Goal: Task Accomplishment & Management: Complete application form

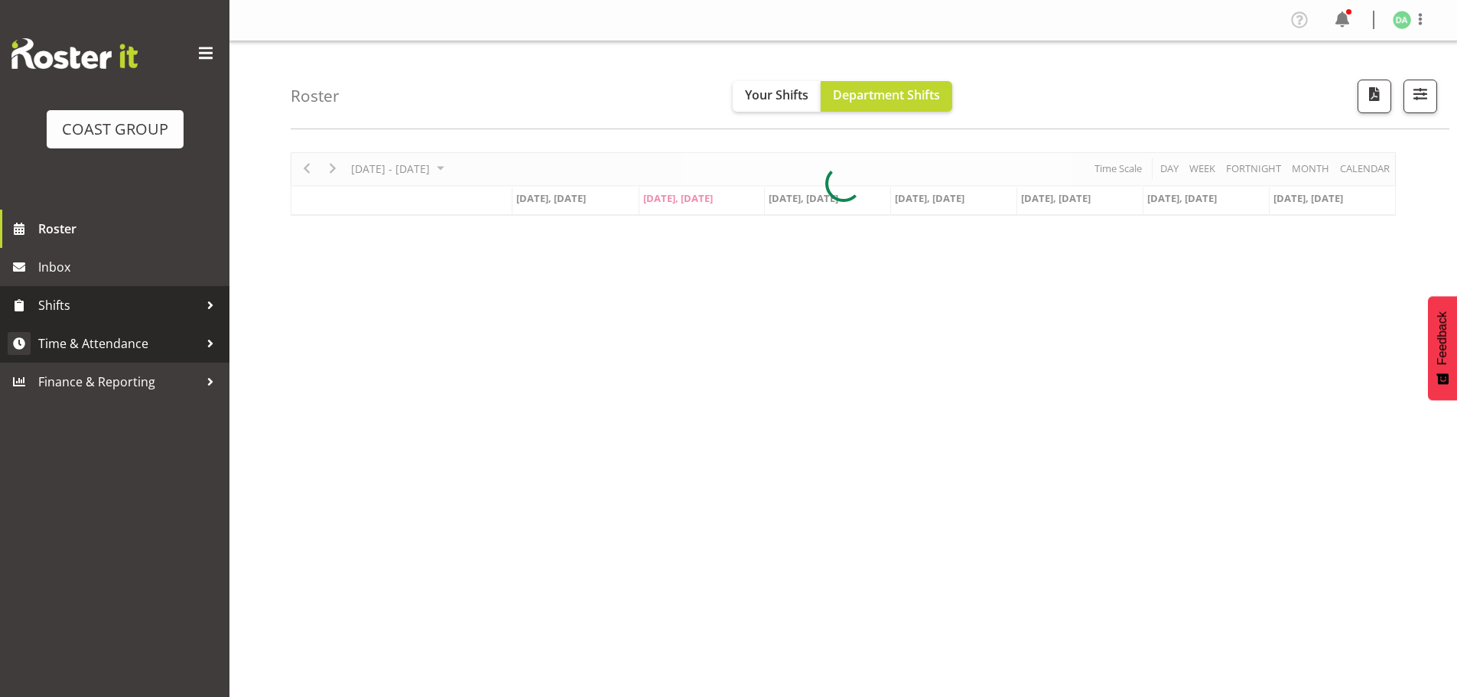
click at [121, 323] on link "Shifts" at bounding box center [114, 305] width 229 height 38
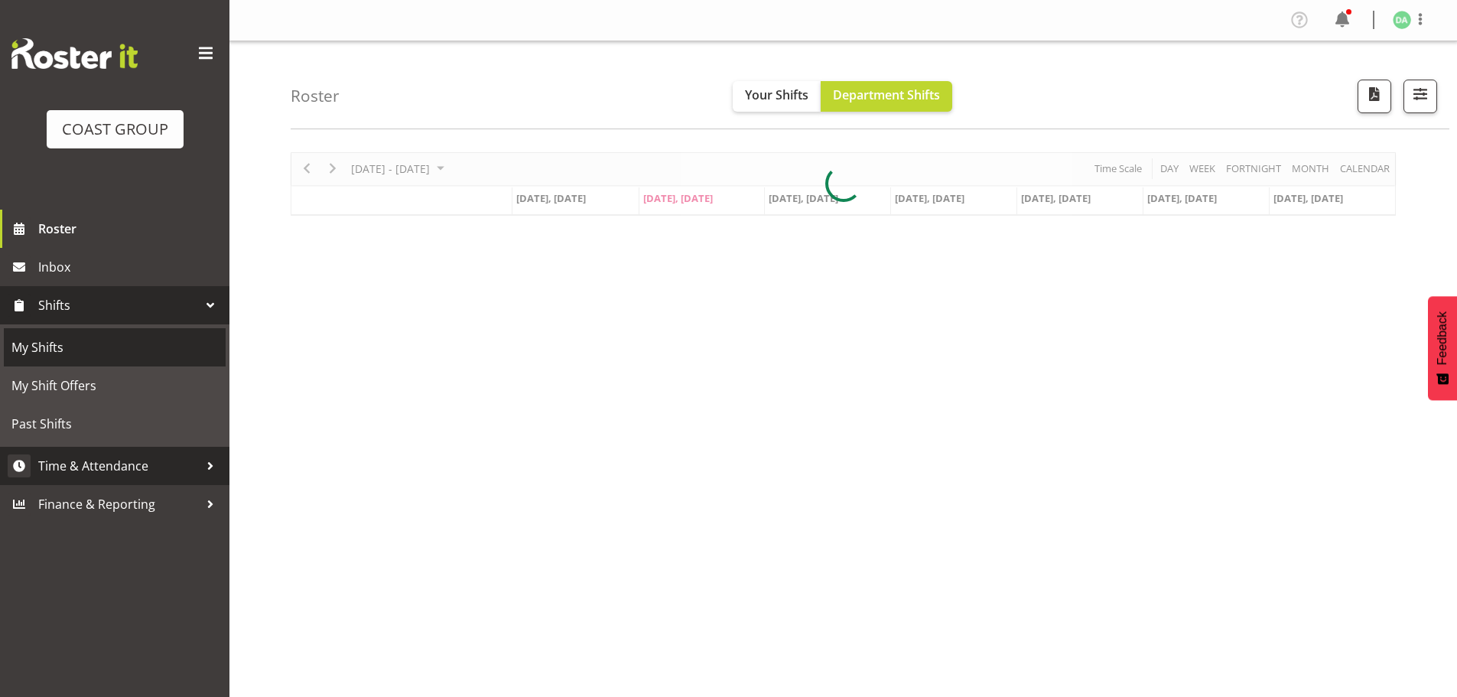
click at [115, 336] on span "My Shifts" at bounding box center [114, 347] width 206 height 23
click at [95, 450] on link "Time & Attendance" at bounding box center [114, 466] width 229 height 38
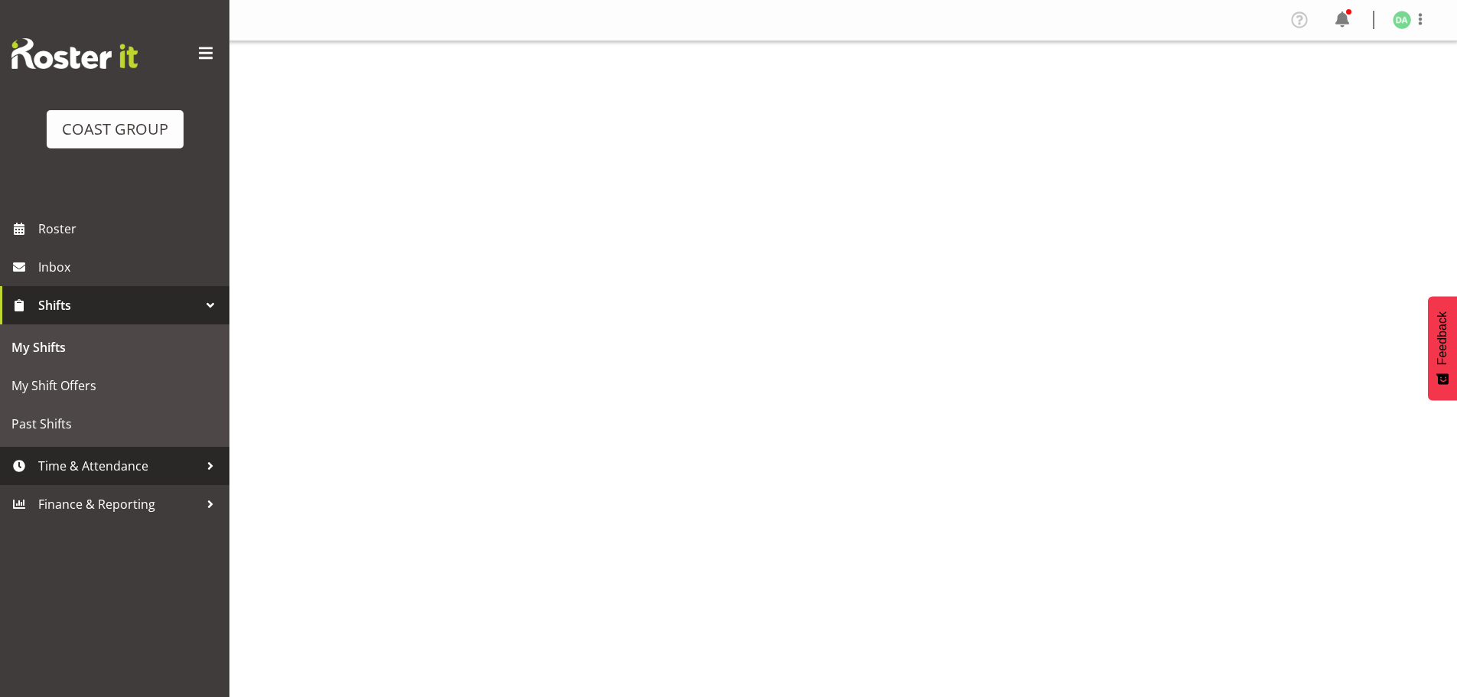
click at [109, 470] on span "Time & Attendance" at bounding box center [118, 465] width 161 height 23
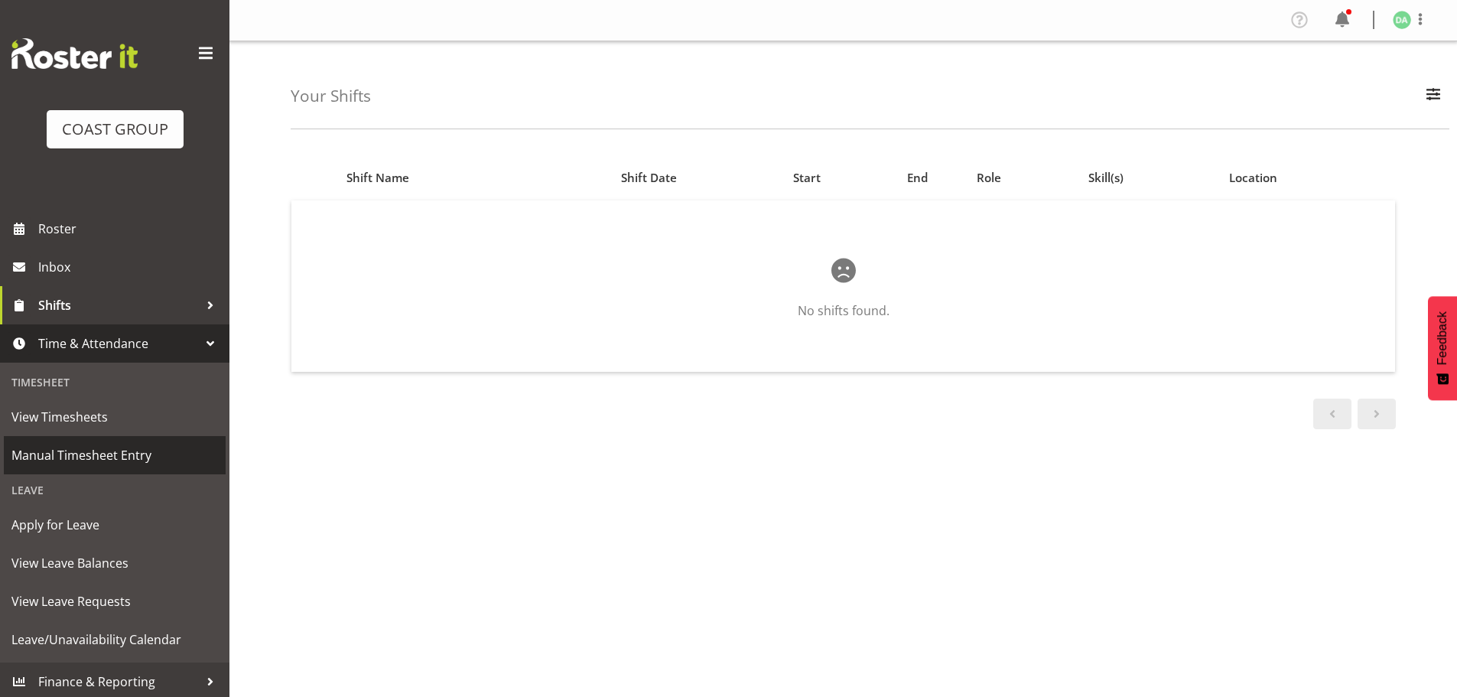
click at [67, 454] on span "Manual Timesheet Entry" at bounding box center [114, 455] width 206 height 23
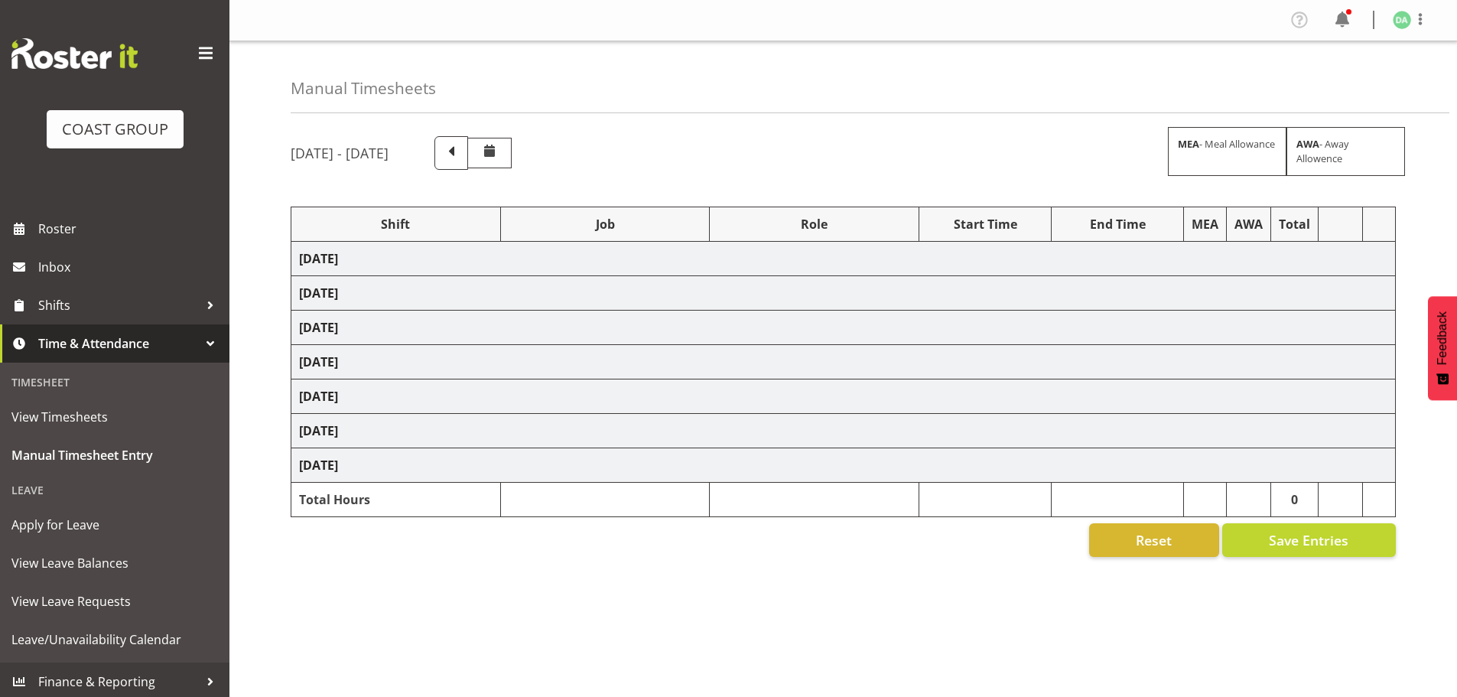
select select "9285"
select select "10417"
select select "8652"
select select "10290"
select select "8652"
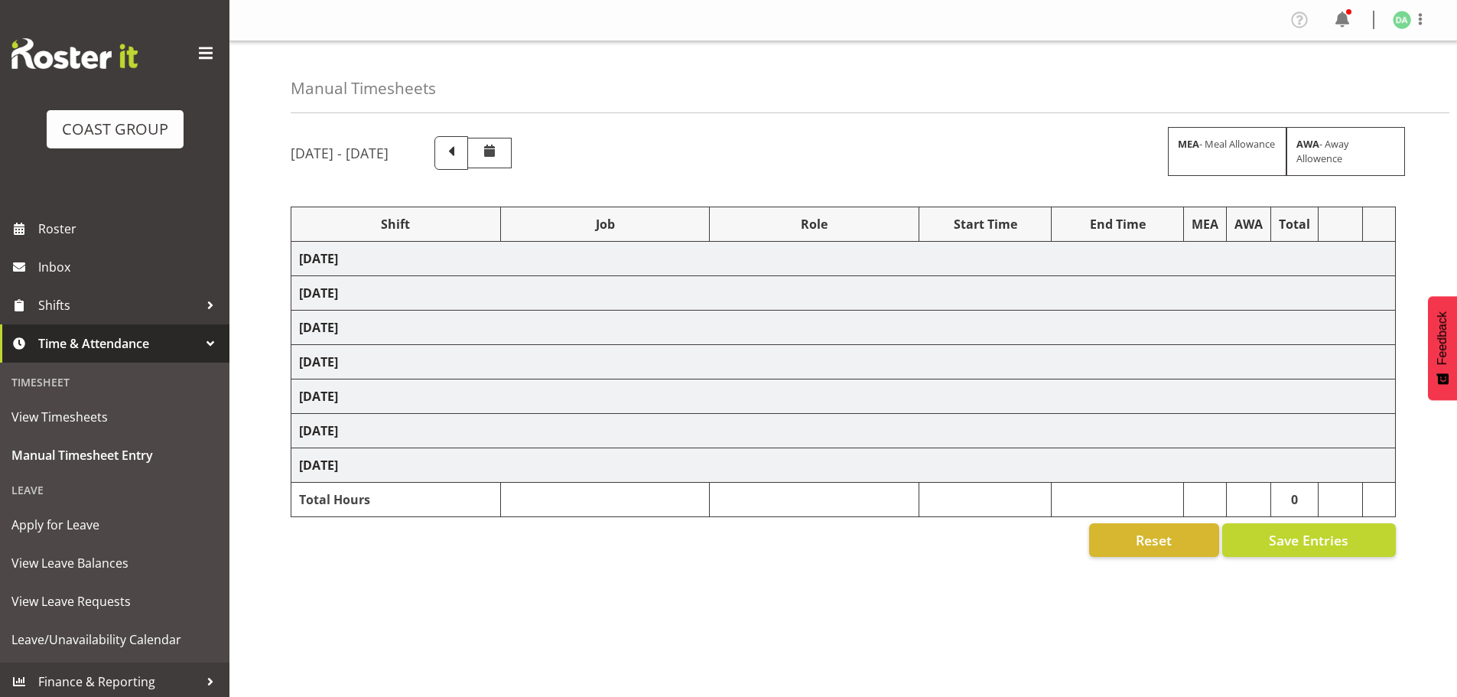
select select "10290"
select select "9358"
select select "8690"
select select "8654"
select select "9358"
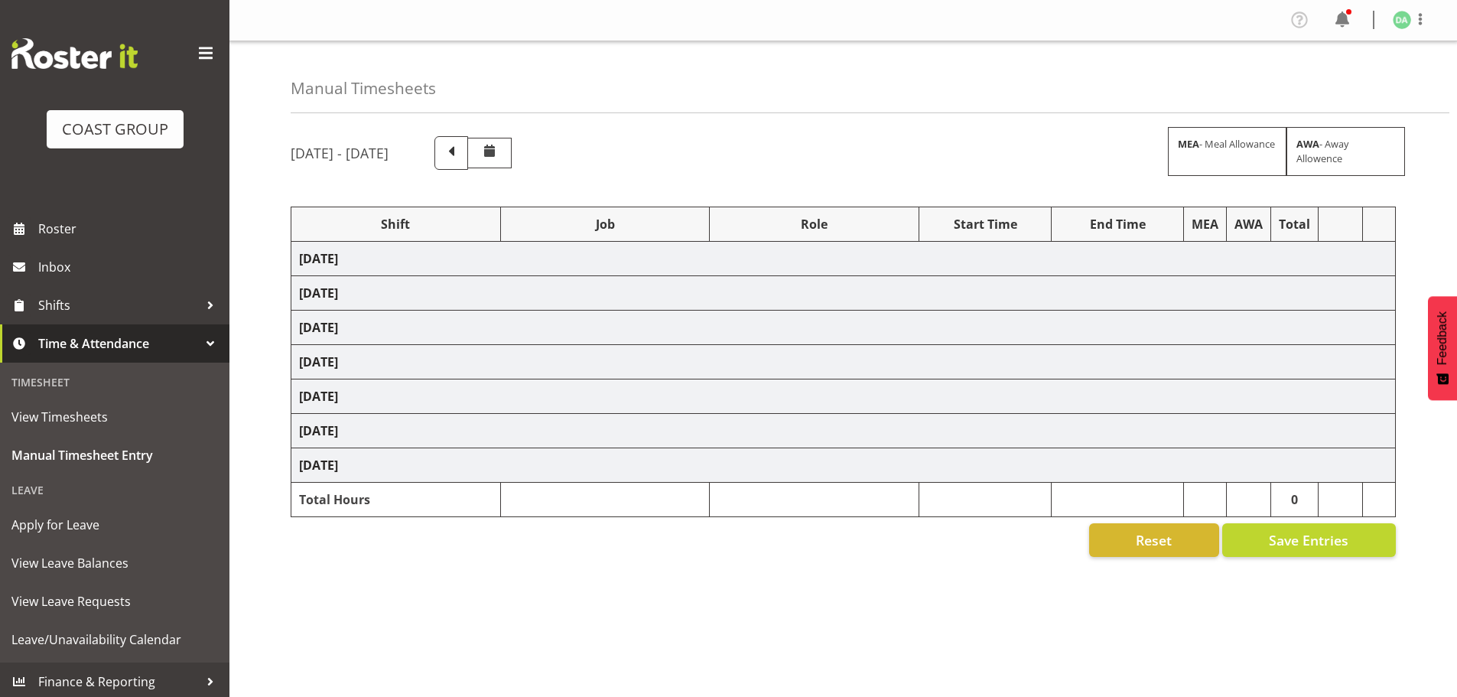
select select "8933"
select select "8514"
select select "9140"
select select "8514"
select select "8933"
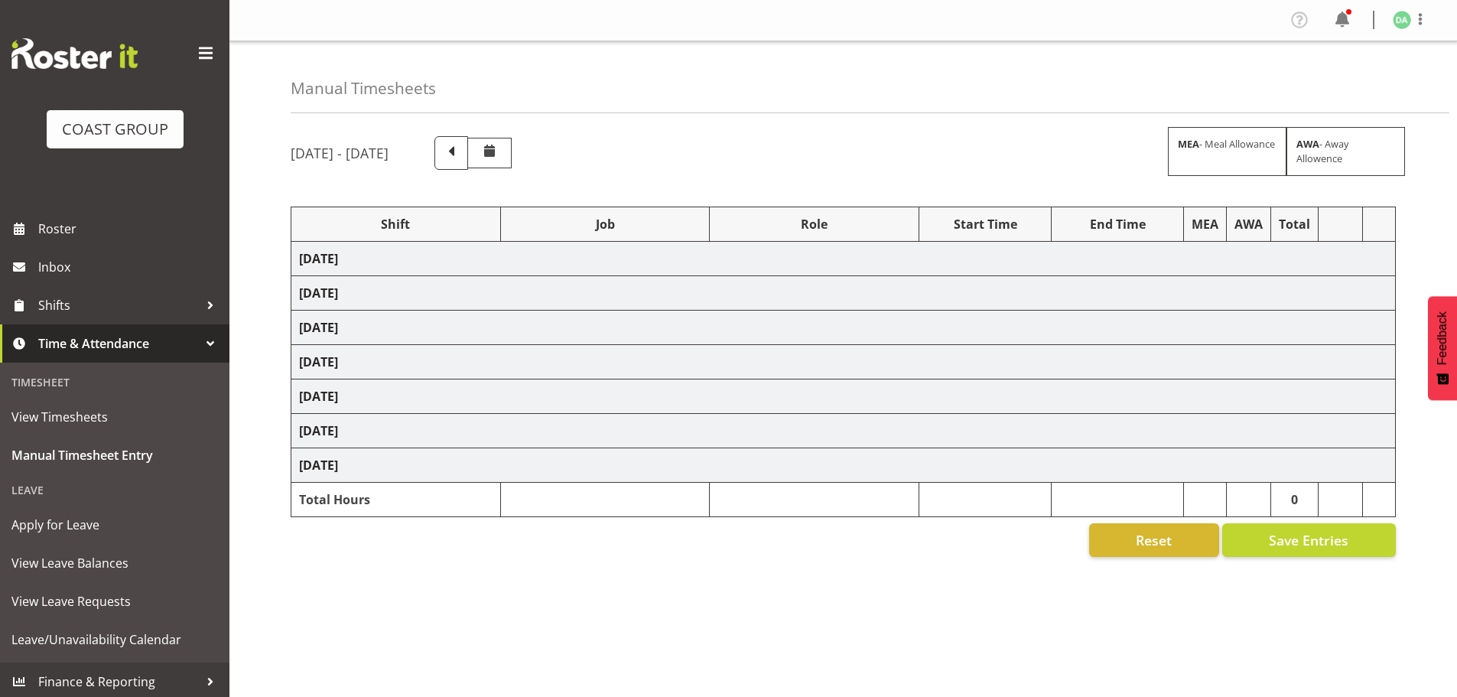
select select "10172"
select select "3040"
select select "10509"
select select "8933"
select select "10237"
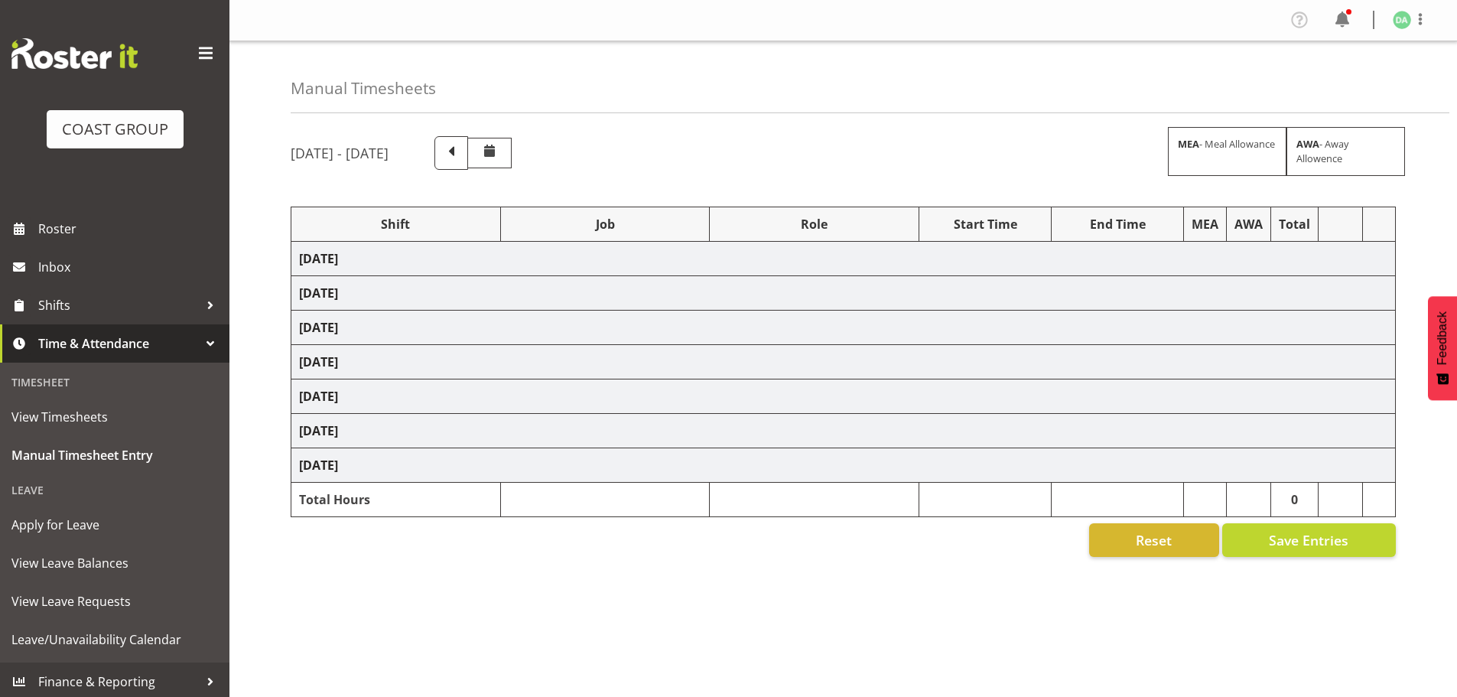
select select "9630"
select select "8652"
select select "9410"
select select "8933"
select select "9140"
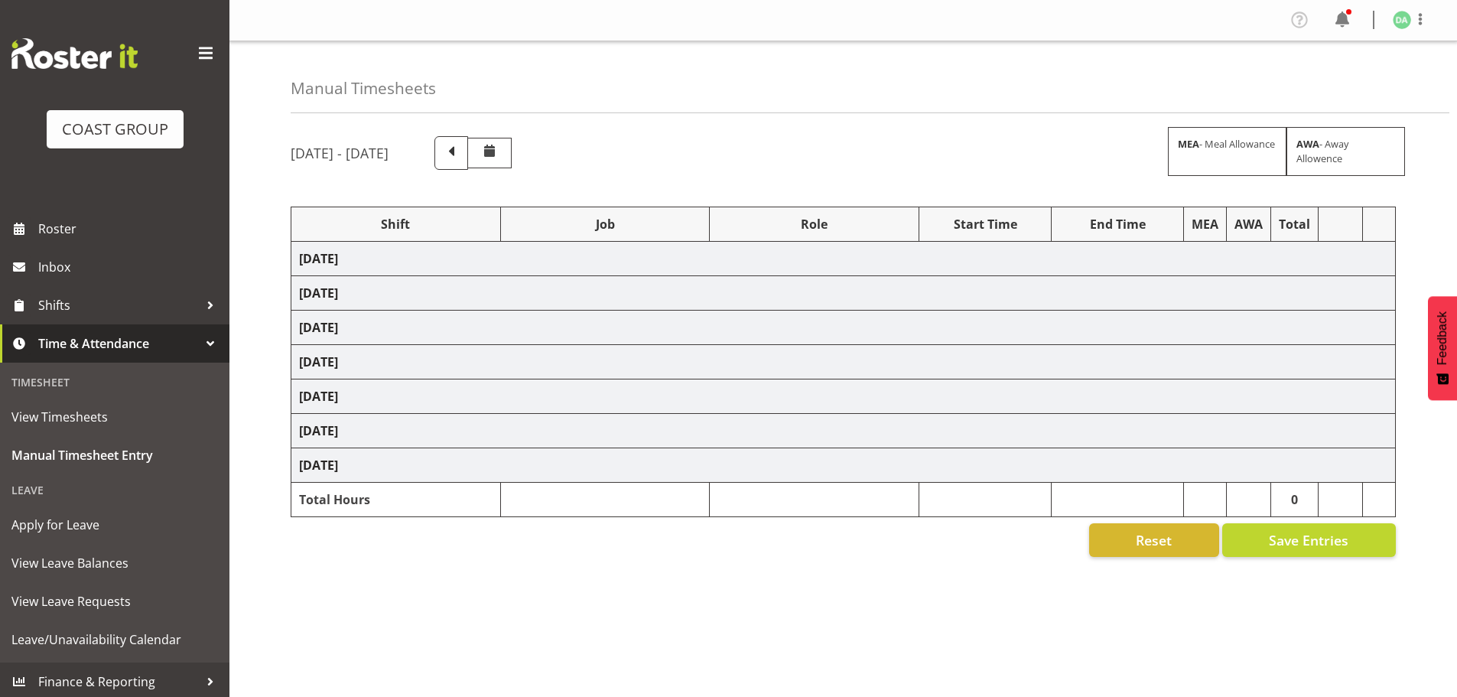
select select "9141"
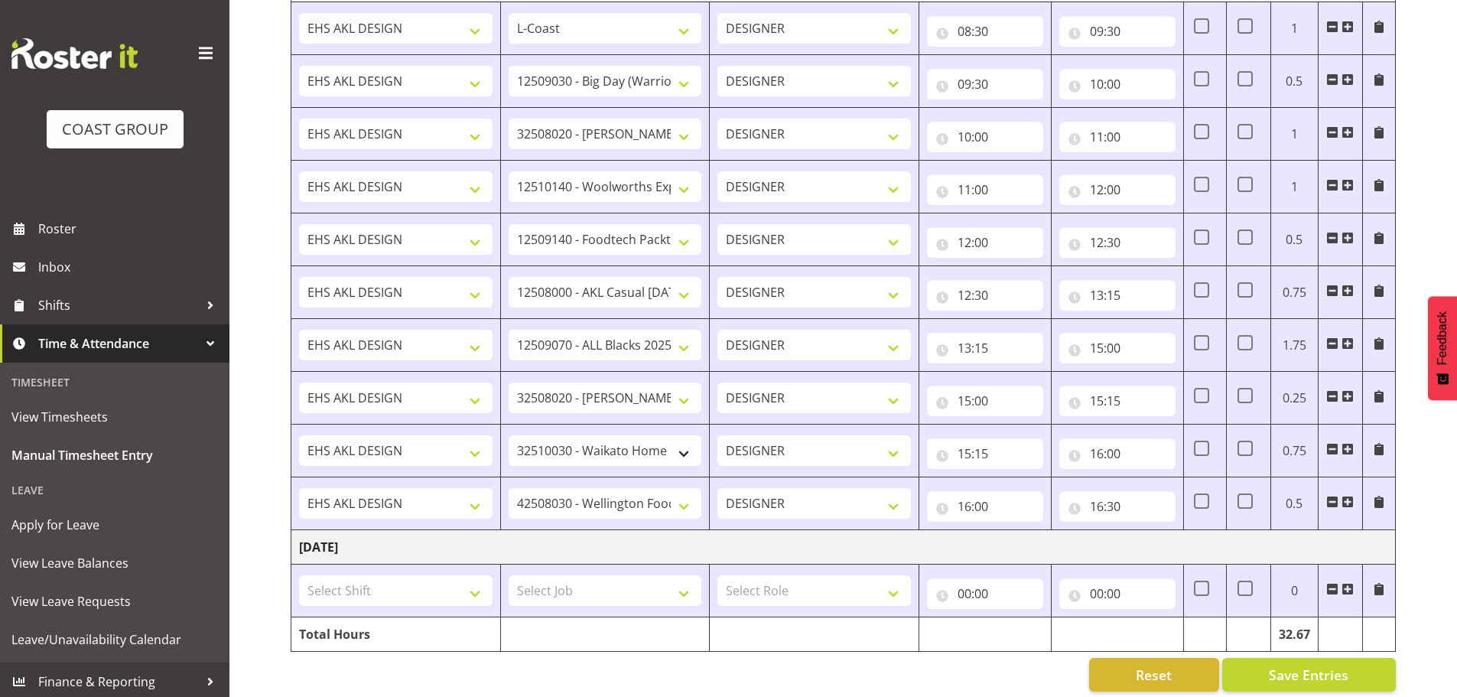
scroll to position [1413, 0]
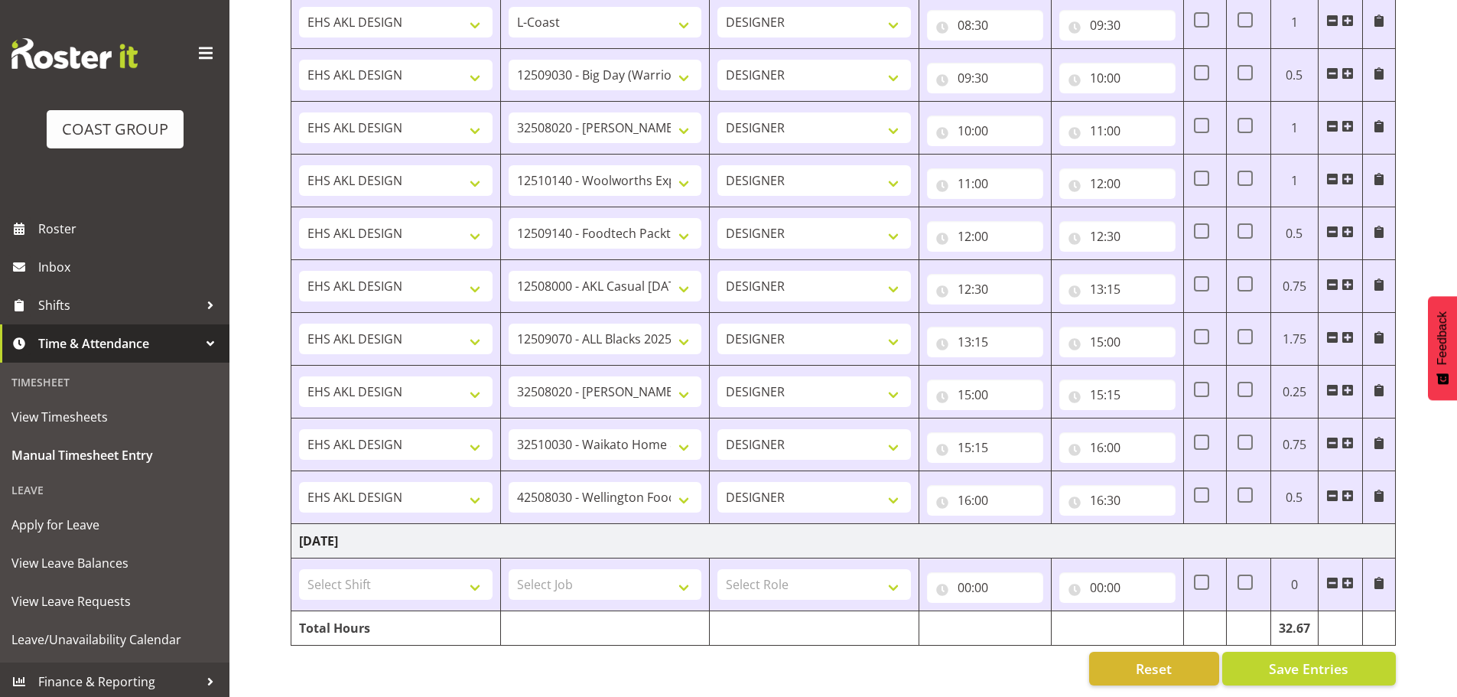
click at [1346, 577] on span at bounding box center [1347, 583] width 12 height 12
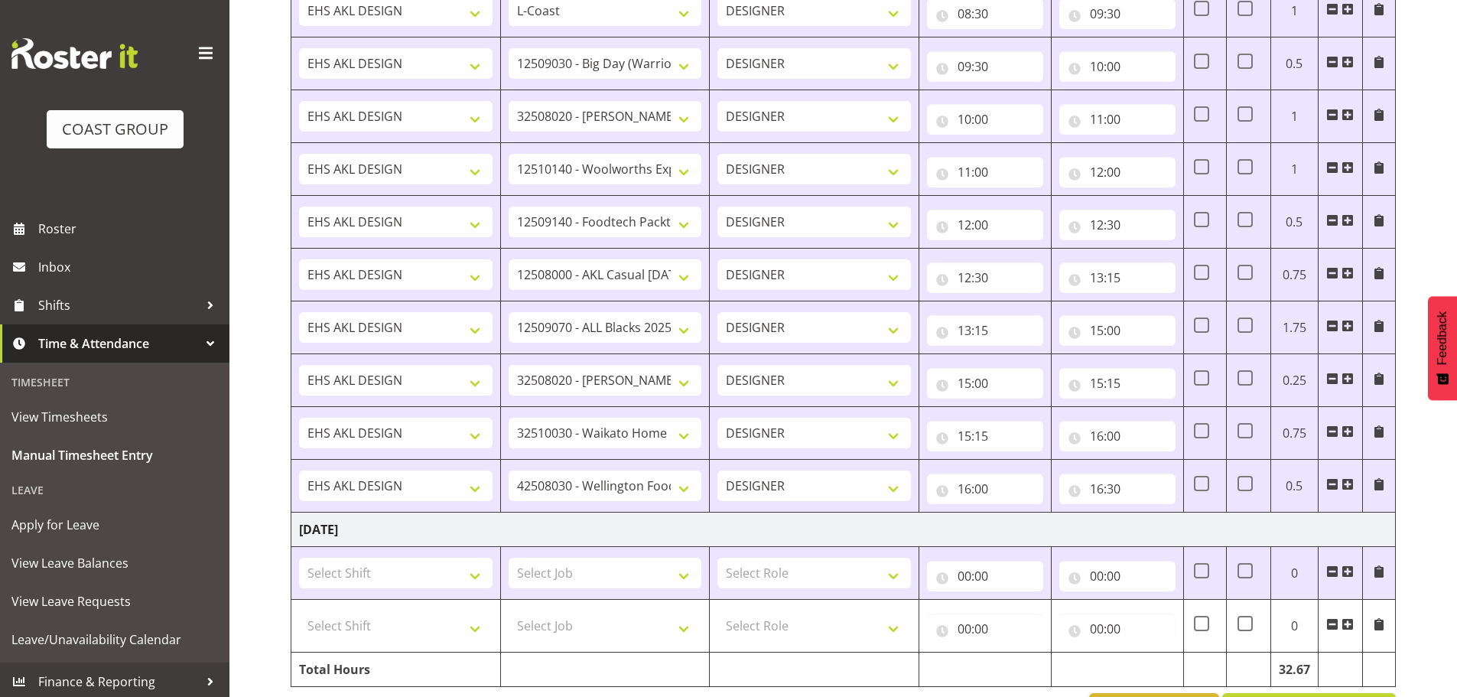
click at [1346, 568] on span at bounding box center [1347, 571] width 12 height 12
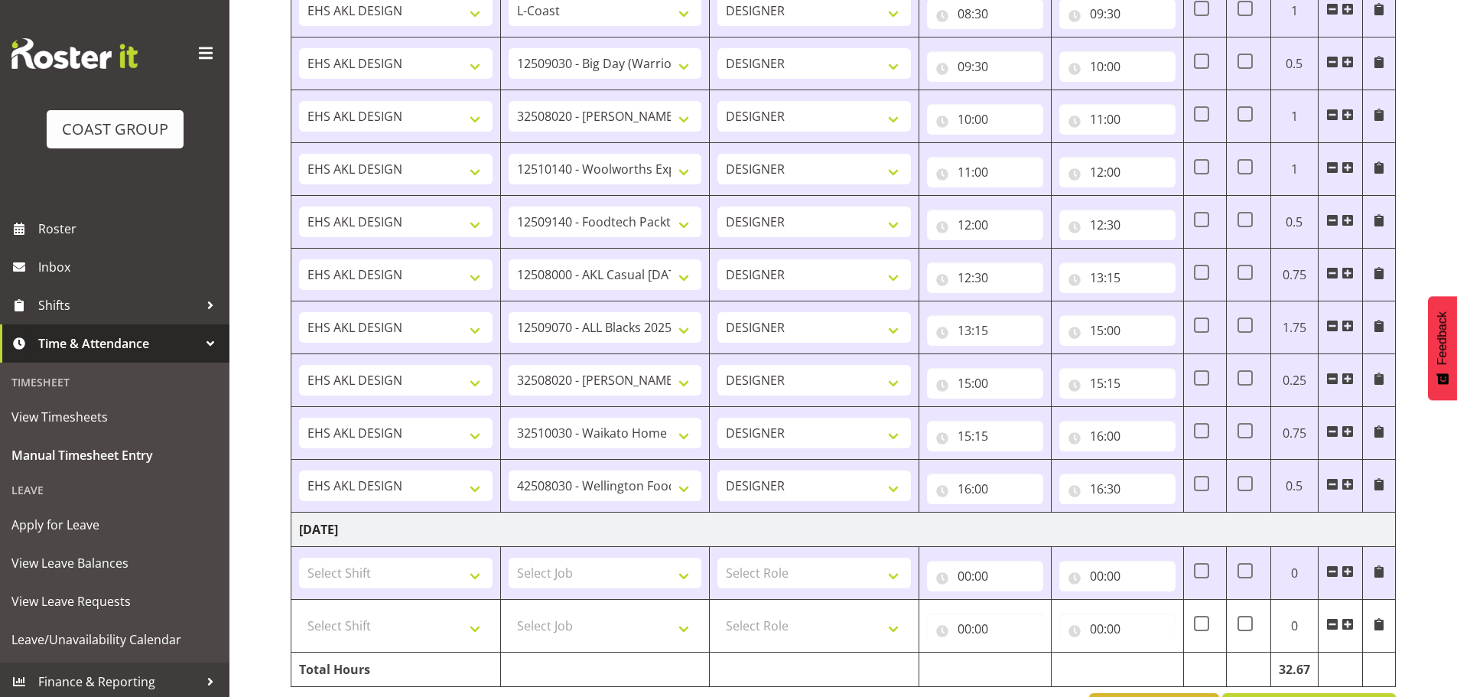
click at [1346, 568] on span at bounding box center [1347, 571] width 12 height 12
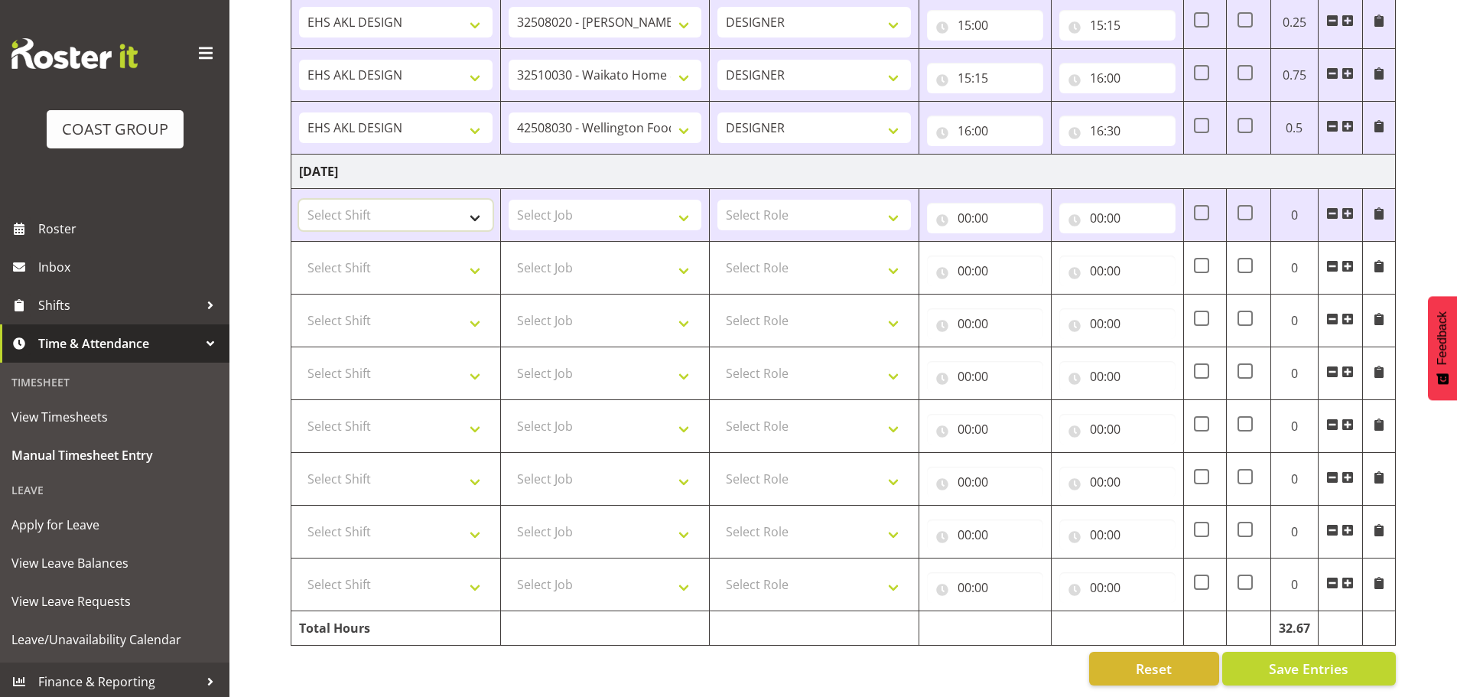
click at [428, 200] on select "Select Shift EHS AKL DESIGN" at bounding box center [395, 215] width 193 height 31
select select "1321"
click at [299, 200] on select "Select Shift EHS AKL DESIGN" at bounding box center [395, 215] width 193 height 31
click at [525, 200] on select "Select Job 1 Carlton Events 1 [PERSON_NAME][GEOGRAPHIC_DATA] 1 [PERSON_NAME][GE…" at bounding box center [605, 215] width 193 height 31
click at [624, 214] on select "Select Job 1 Carlton Events 1 [PERSON_NAME][GEOGRAPHIC_DATA] 1 [PERSON_NAME][GE…" at bounding box center [605, 215] width 193 height 31
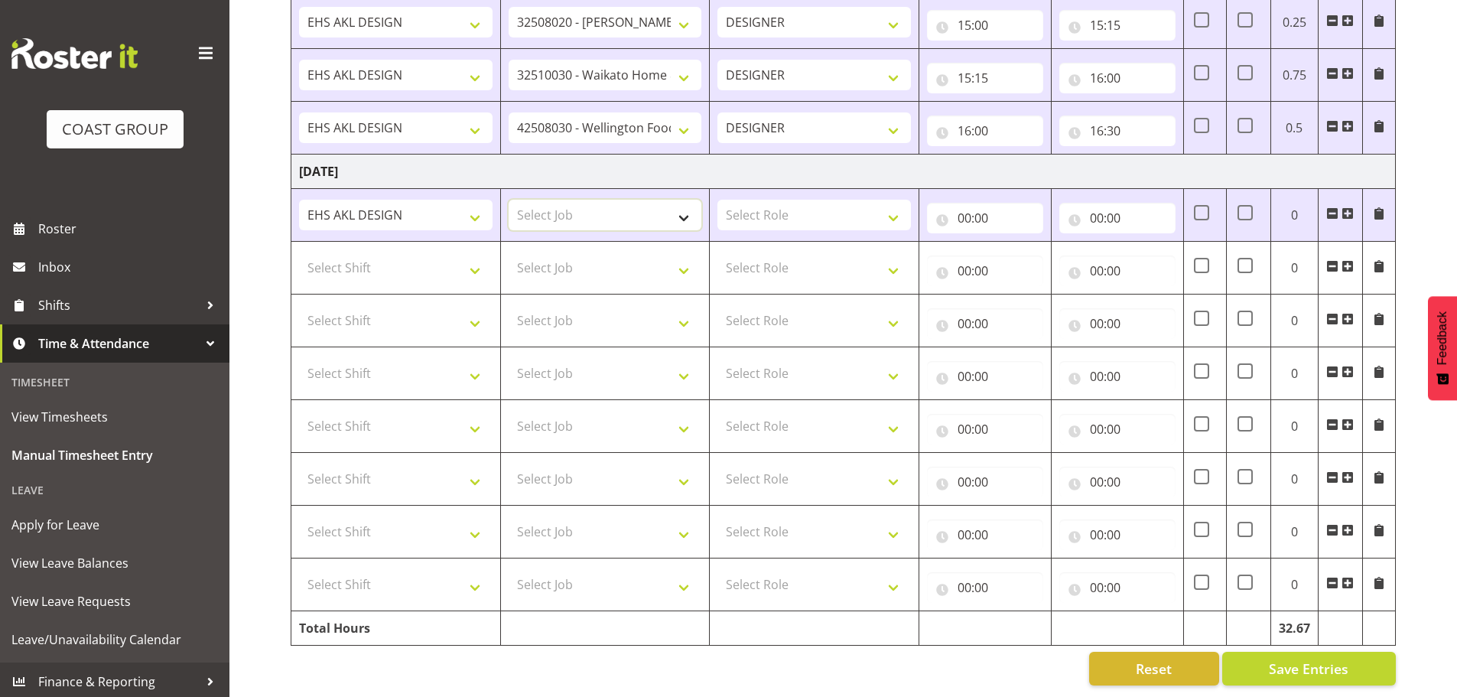
select select "10237"
click at [509, 200] on select "Select Job 1 Carlton Events 1 [PERSON_NAME][GEOGRAPHIC_DATA] 1 [PERSON_NAME][GE…" at bounding box center [605, 215] width 193 height 31
click at [788, 216] on select "Select Role DESIGNER Designer" at bounding box center [813, 215] width 193 height 31
select select "215"
click at [717, 200] on select "Select Role DESIGNER Designer" at bounding box center [813, 215] width 193 height 31
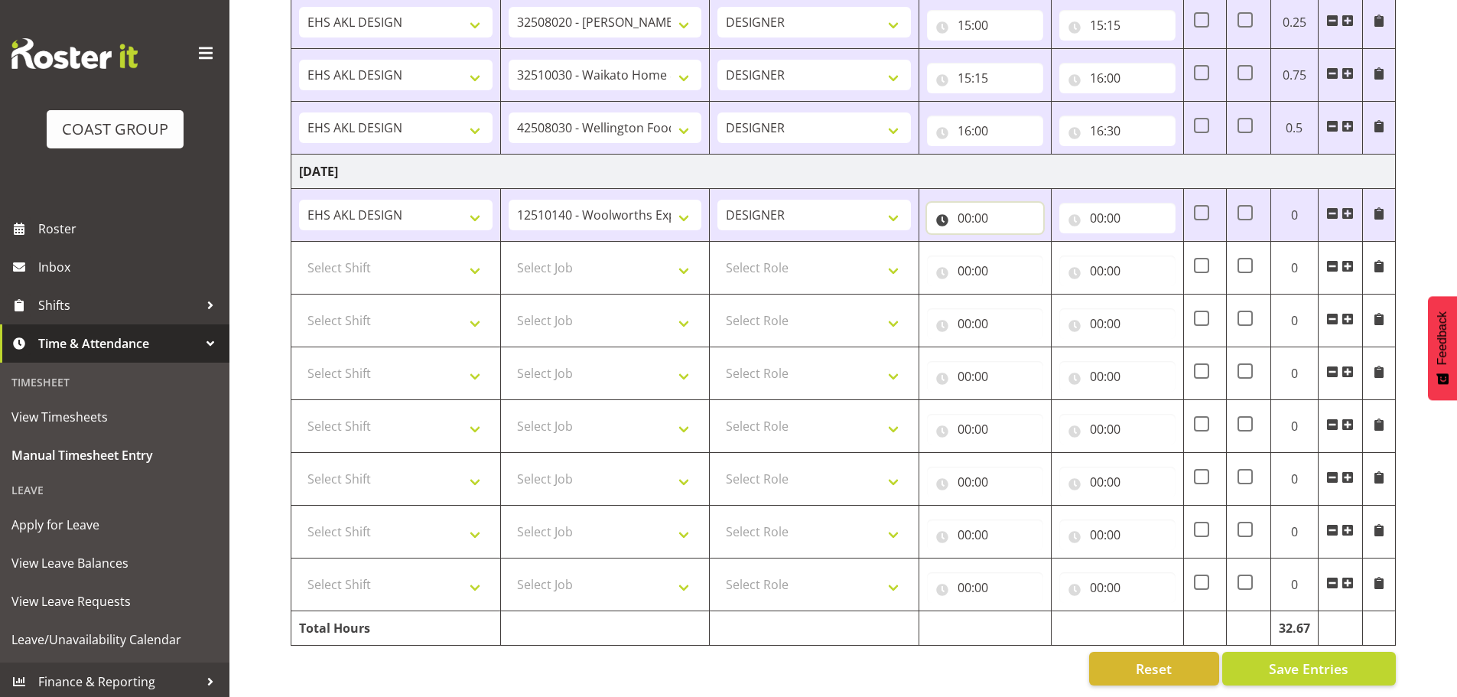
click at [969, 210] on input "00:00" at bounding box center [985, 218] width 116 height 31
click at [1023, 242] on select "00 01 02 03 04 05 06 07 08 09 10 11 12 13 14 15 16 17 18 19 20 21 22 23" at bounding box center [1031, 257] width 34 height 31
select select "8"
click at [1014, 242] on select "00 01 02 03 04 05 06 07 08 09 10 11 12 13 14 15 16 17 18 19 20 21 22 23" at bounding box center [1031, 257] width 34 height 31
type input "08:00"
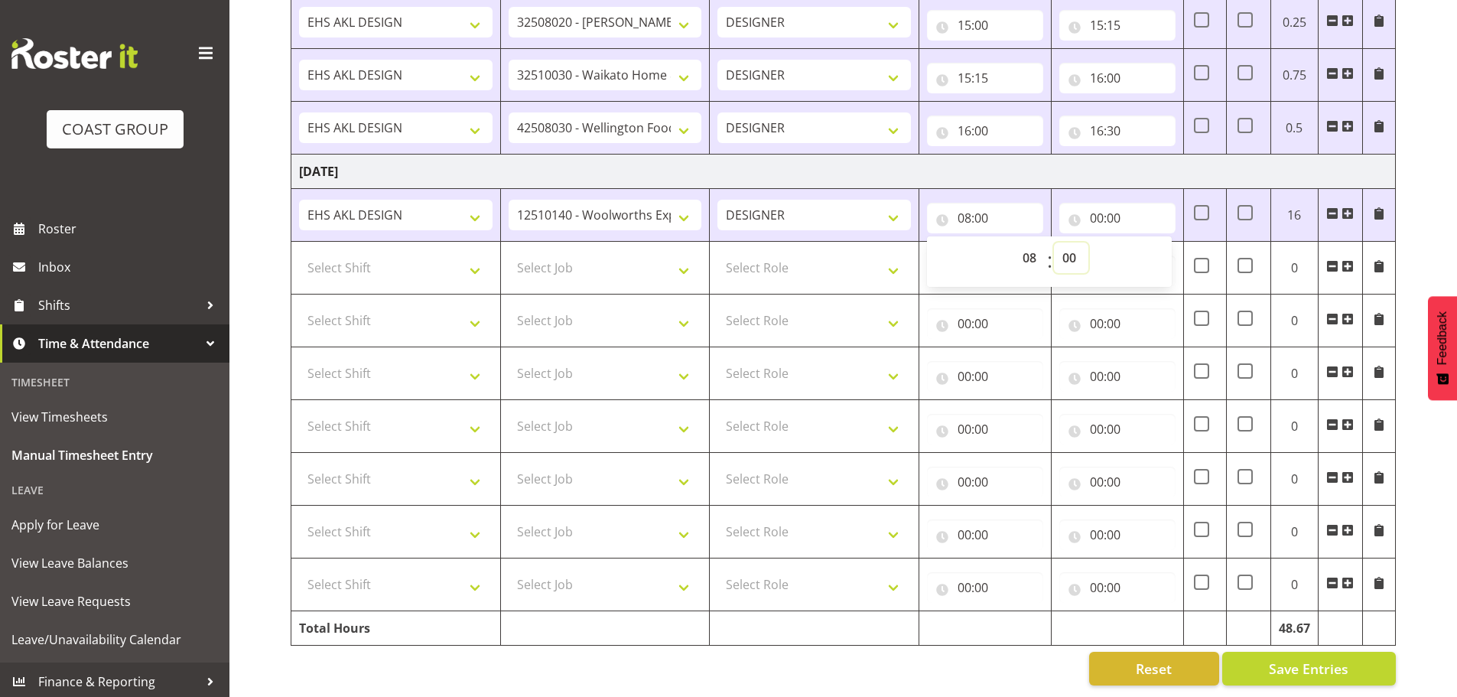
click at [1074, 242] on select "00 01 02 03 04 05 06 07 08 09 10 11 12 13 14 15 16 17 18 19 20 21 22 23 24 25 2…" at bounding box center [1071, 257] width 34 height 31
select select "30"
click at [1054, 242] on select "00 01 02 03 04 05 06 07 08 09 10 11 12 13 14 15 16 17 18 19 20 21 22 23 24 25 2…" at bounding box center [1071, 257] width 34 height 31
type input "08:30"
click at [1104, 203] on input "00:00" at bounding box center [1117, 218] width 116 height 31
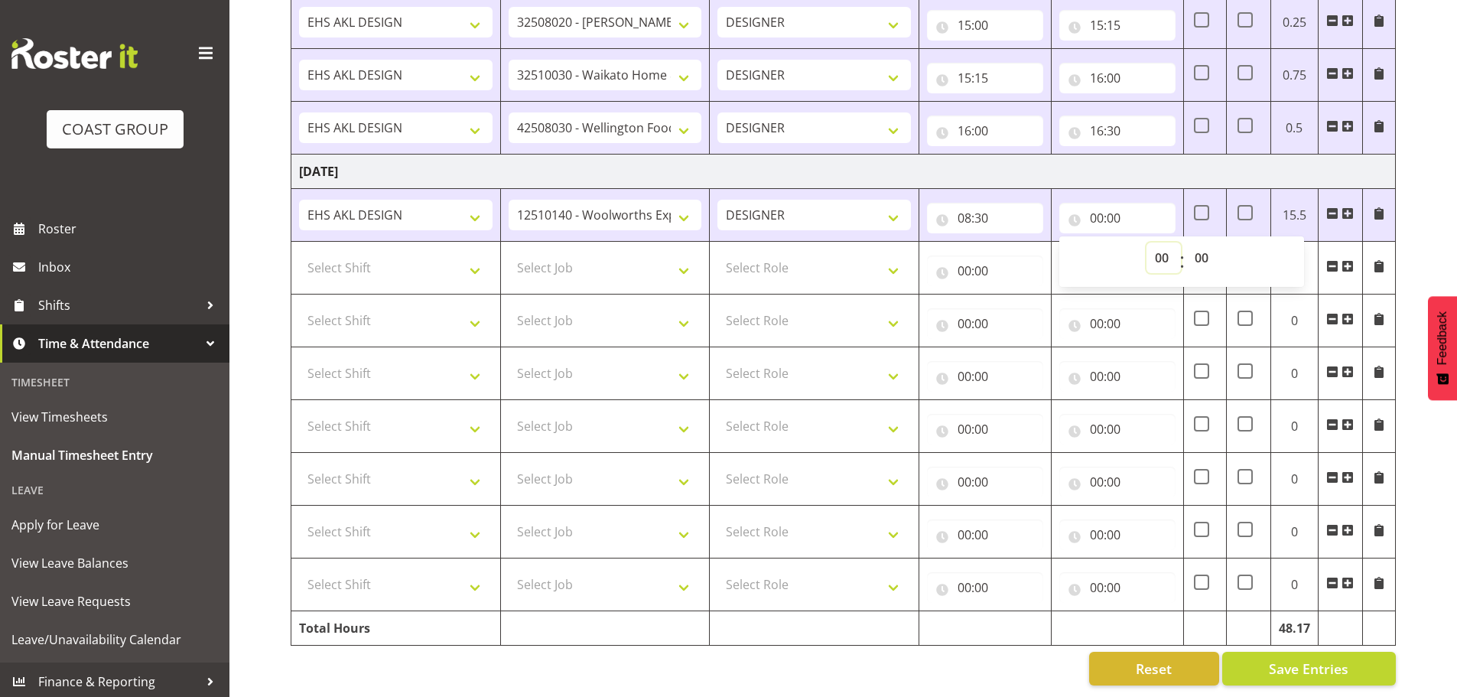
click at [1158, 243] on select "00 01 02 03 04 05 06 07 08 09 10 11 12 13 14 15 16 17 18 19 20 21 22 23" at bounding box center [1163, 257] width 34 height 31
select select "10"
click at [1146, 242] on select "00 01 02 03 04 05 06 07 08 09 10 11 12 13 14 15 16 17 18 19 20 21 22 23" at bounding box center [1163, 257] width 34 height 31
type input "10:00"
click at [349, 252] on select "Select Shift EHS AKL DESIGN" at bounding box center [395, 267] width 193 height 31
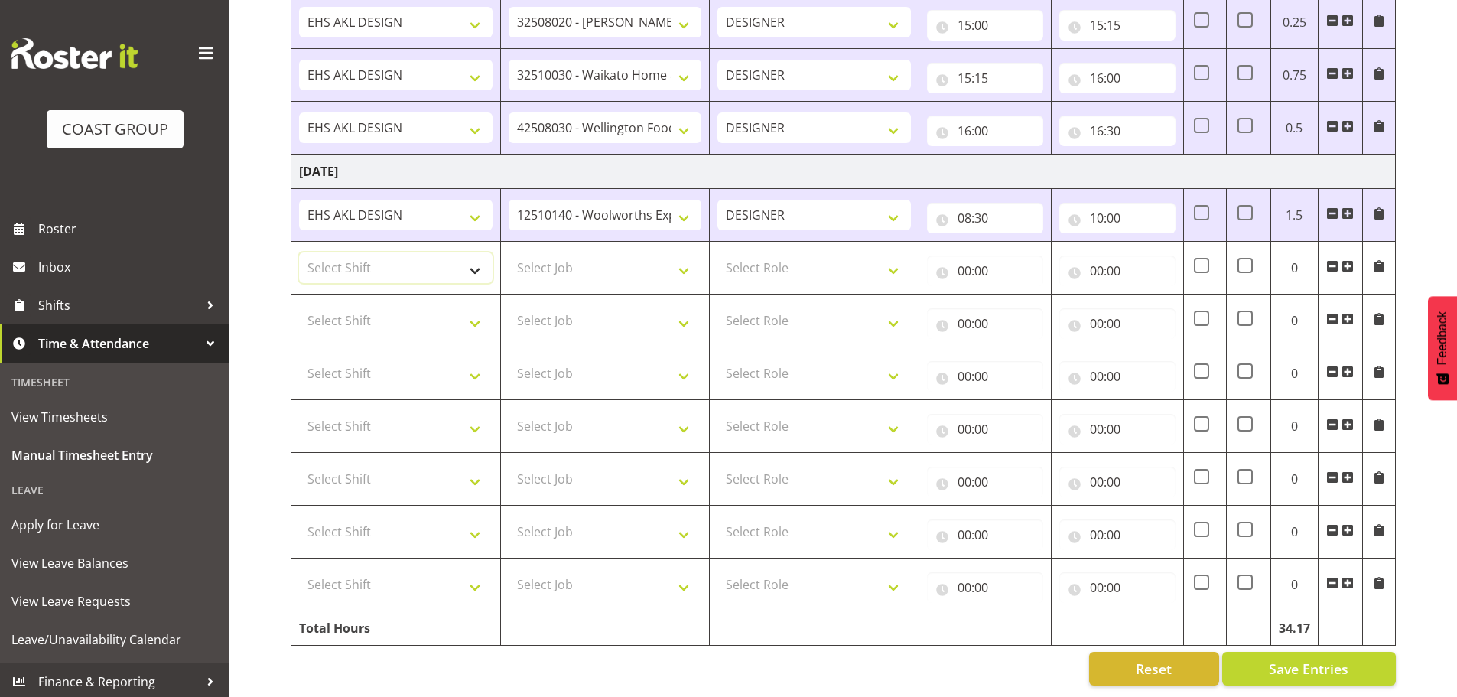
select select "1321"
click at [299, 252] on select "Select Shift EHS AKL DESIGN" at bounding box center [395, 267] width 193 height 31
click at [580, 260] on select "Select Job 1 Carlton Events 1 [PERSON_NAME][GEOGRAPHIC_DATA] 1 [PERSON_NAME][GE…" at bounding box center [605, 267] width 193 height 31
click at [592, 266] on select "1 Carlton Events 1 [PERSON_NAME] 1 [PERSON_NAME][GEOGRAPHIC_DATA] 1 EHS WAREHOU…" at bounding box center [605, 267] width 193 height 31
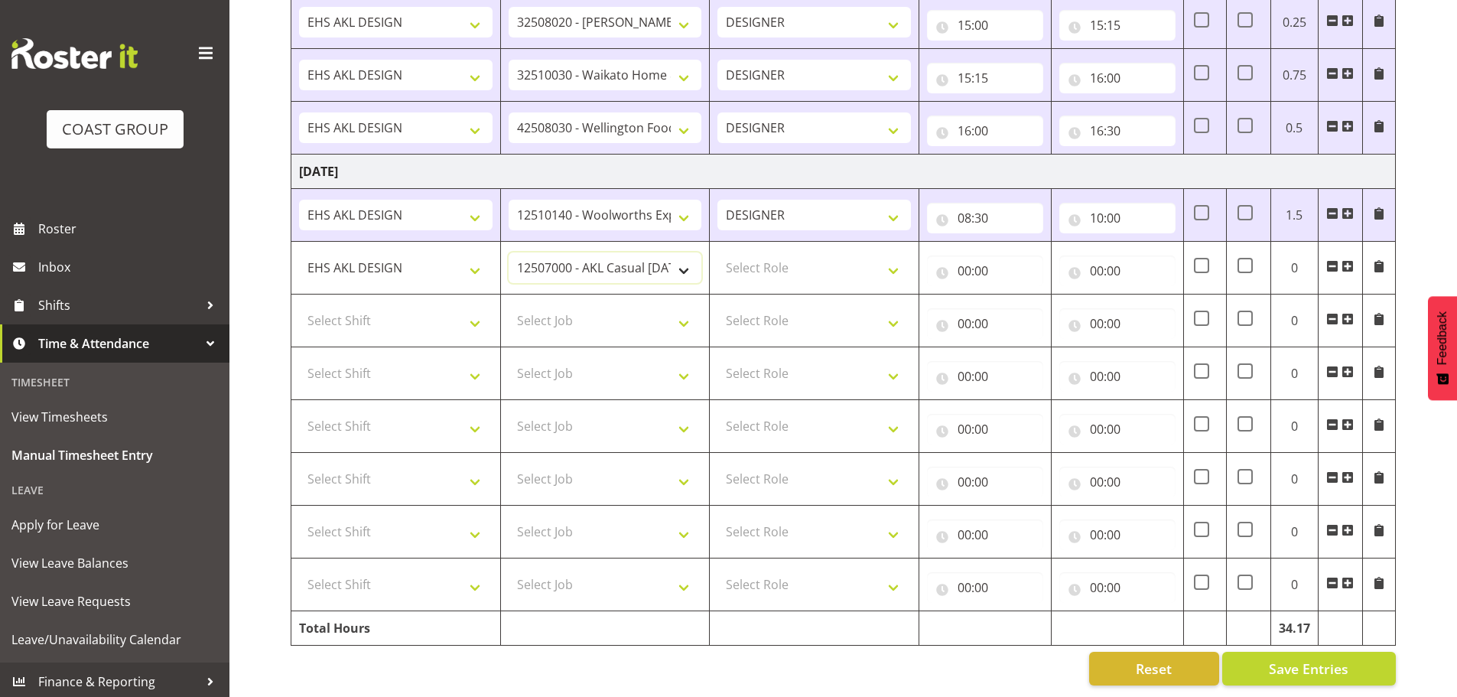
click at [610, 260] on select "1 Carlton Events 1 [PERSON_NAME] 1 [PERSON_NAME][GEOGRAPHIC_DATA] 1 EHS WAREHOU…" at bounding box center [605, 267] width 193 height 31
select select "8652"
click at [509, 252] on select "1 Carlton Events 1 [PERSON_NAME] 1 [PERSON_NAME][GEOGRAPHIC_DATA] 1 EHS WAREHOU…" at bounding box center [605, 267] width 193 height 31
click at [759, 258] on select "Select Role DESIGNER Designer" at bounding box center [813, 267] width 193 height 31
select select "215"
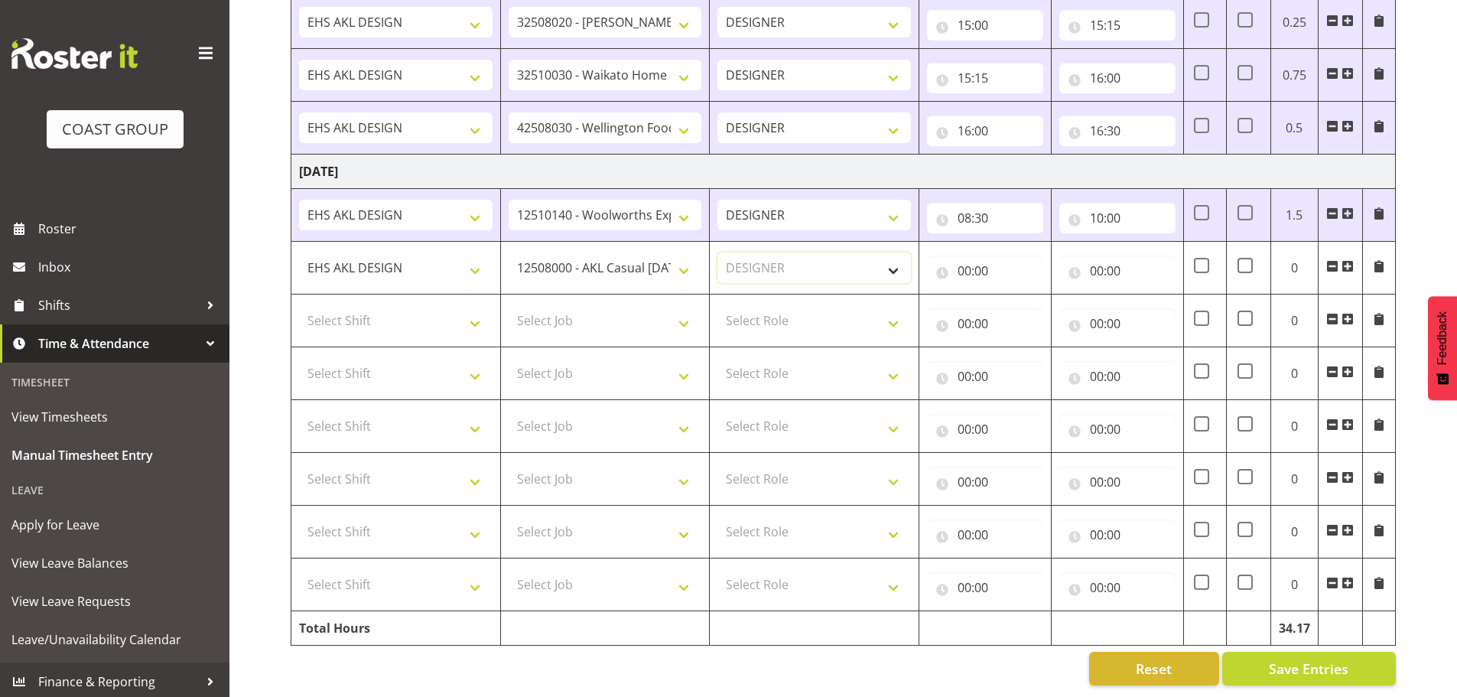
click at [717, 252] on select "Select Role DESIGNER Designer" at bounding box center [813, 267] width 193 height 31
click at [979, 257] on input "00:00" at bounding box center [985, 270] width 116 height 31
click at [1032, 300] on select "00 01 02 03 04 05 06 07 08 09 10 11 12 13 14 15 16 17 18 19 20 21 22 23" at bounding box center [1031, 310] width 34 height 31
select select "10"
click at [1014, 295] on select "00 01 02 03 04 05 06 07 08 09 10 11 12 13 14 15 16 17 18 19 20 21 22 23" at bounding box center [1031, 310] width 34 height 31
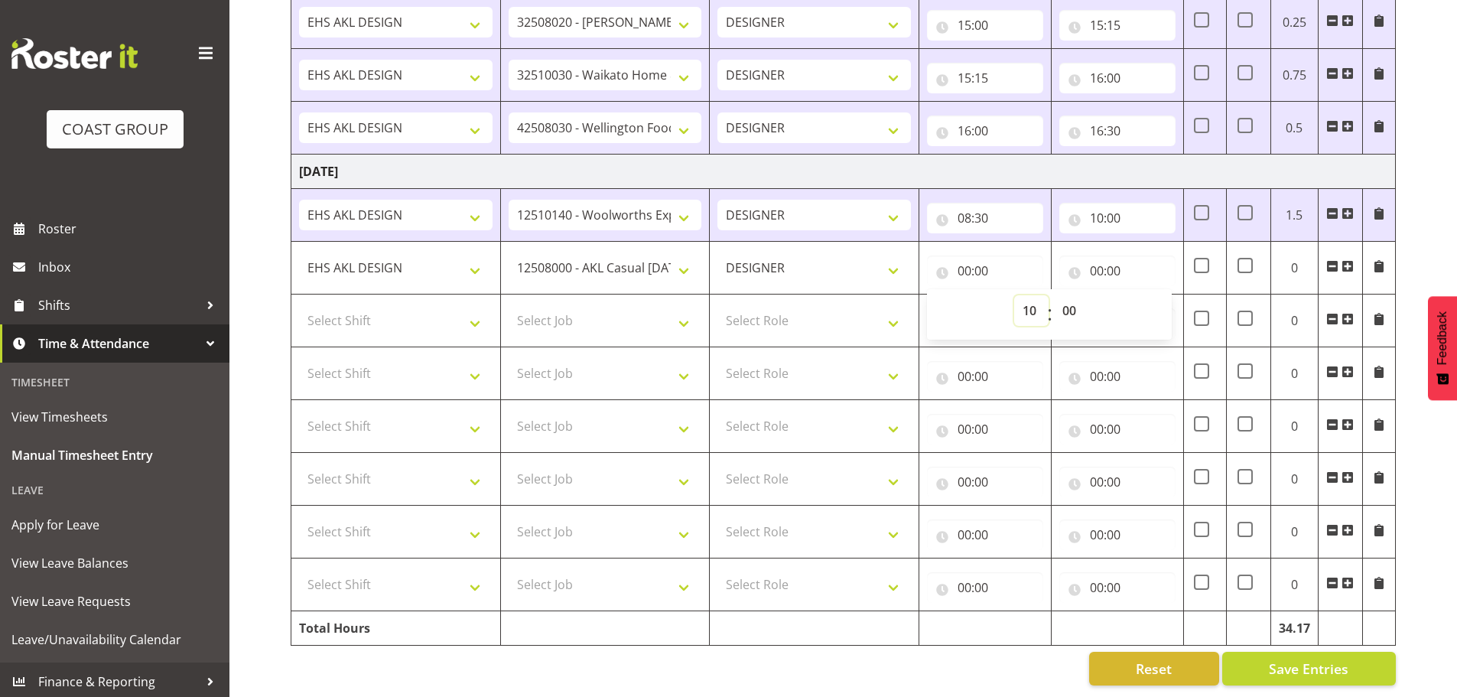
type input "10:00"
click at [1113, 259] on input "00:00" at bounding box center [1117, 270] width 116 height 31
click at [1157, 295] on select "00 01 02 03 04 05 06 07 08 09 10 11 12 13 14 15 16 17 18 19 20 21 22 23" at bounding box center [1163, 310] width 34 height 31
select select "11"
click at [1146, 295] on select "00 01 02 03 04 05 06 07 08 09 10 11 12 13 14 15 16 17 18 19 20 21 22 23" at bounding box center [1163, 310] width 34 height 31
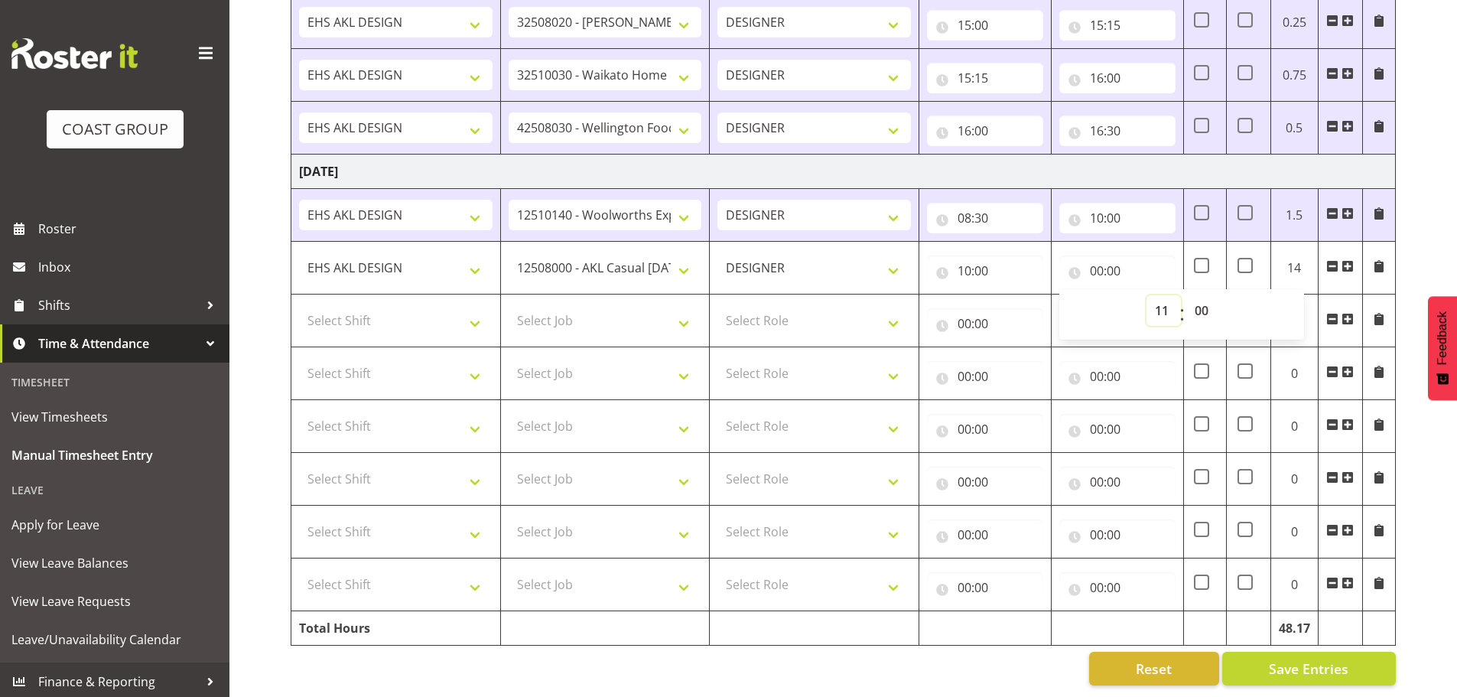
type input "11:00"
click at [1189, 295] on select "00 01 02 03 04 05 06 07 08 09 10 11 12 13 14 15 16 17 18 19 20 21 22 23 24 25 2…" at bounding box center [1203, 310] width 34 height 31
select select "30"
click at [1186, 295] on select "00 01 02 03 04 05 06 07 08 09 10 11 12 13 14 15 16 17 18 19 20 21 22 23 24 25 2…" at bounding box center [1203, 310] width 34 height 31
type input "11:30"
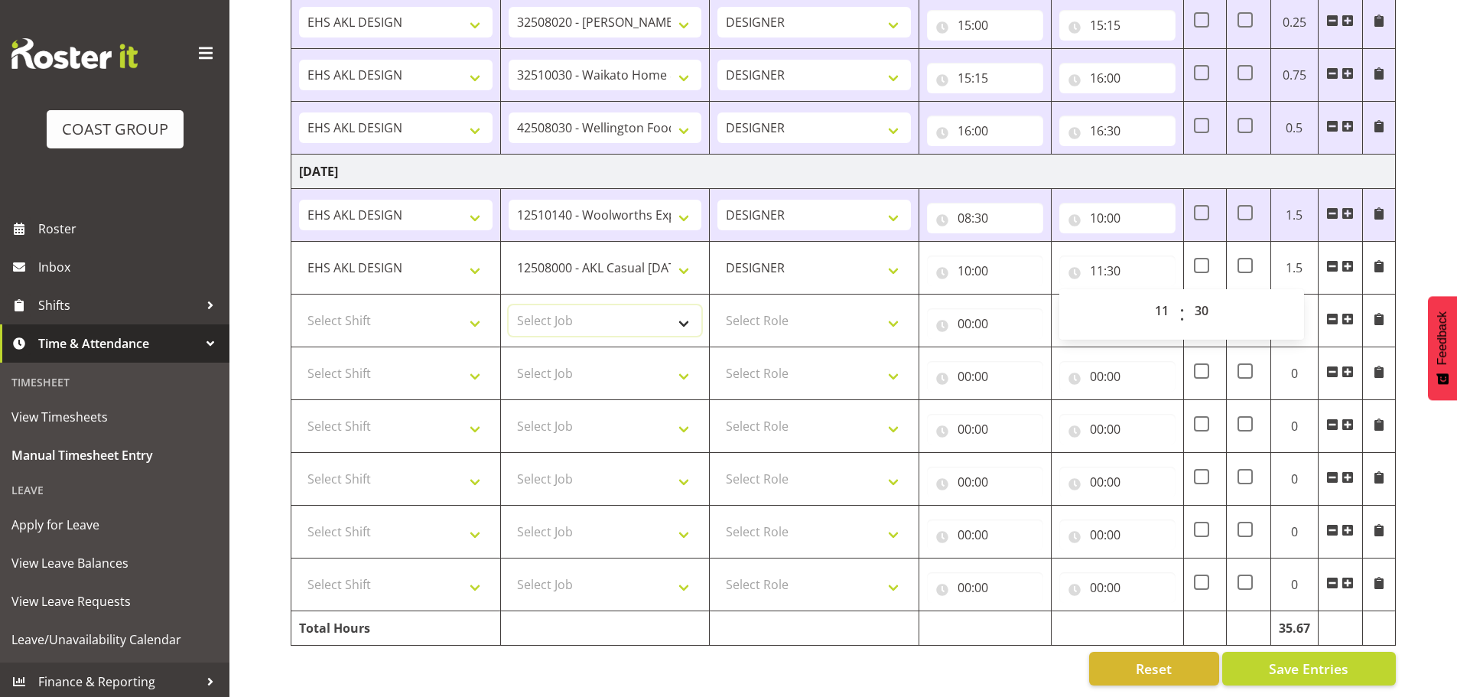
click at [565, 305] on select "Select Job 1 Carlton Events 1 [PERSON_NAME][GEOGRAPHIC_DATA] 1 [PERSON_NAME][GE…" at bounding box center [605, 320] width 193 height 31
select select "8309"
click at [509, 305] on select "Select Job 1 Carlton Events 1 [PERSON_NAME][GEOGRAPHIC_DATA] 1 [PERSON_NAME][GE…" at bounding box center [605, 320] width 193 height 31
drag, startPoint x: 445, startPoint y: 310, endPoint x: 447, endPoint y: 322, distance: 12.4
click at [445, 310] on select "Select Shift EHS AKL DESIGN" at bounding box center [395, 320] width 193 height 31
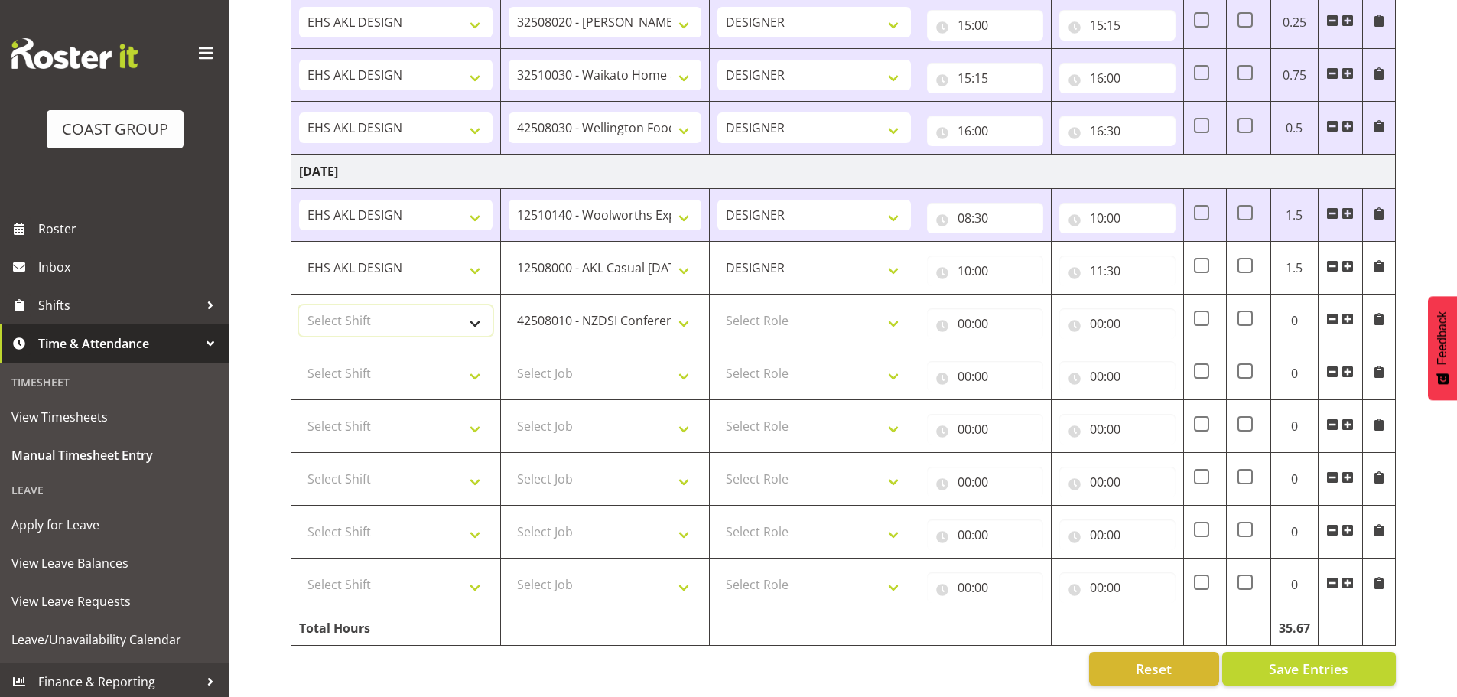
select select "1321"
click at [299, 305] on select "Select Shift EHS AKL DESIGN" at bounding box center [395, 320] width 193 height 31
click at [801, 305] on select "Select Role DESIGNER Designer" at bounding box center [813, 320] width 193 height 31
select select "215"
click at [717, 305] on select "Select Role DESIGNER Designer" at bounding box center [813, 320] width 193 height 31
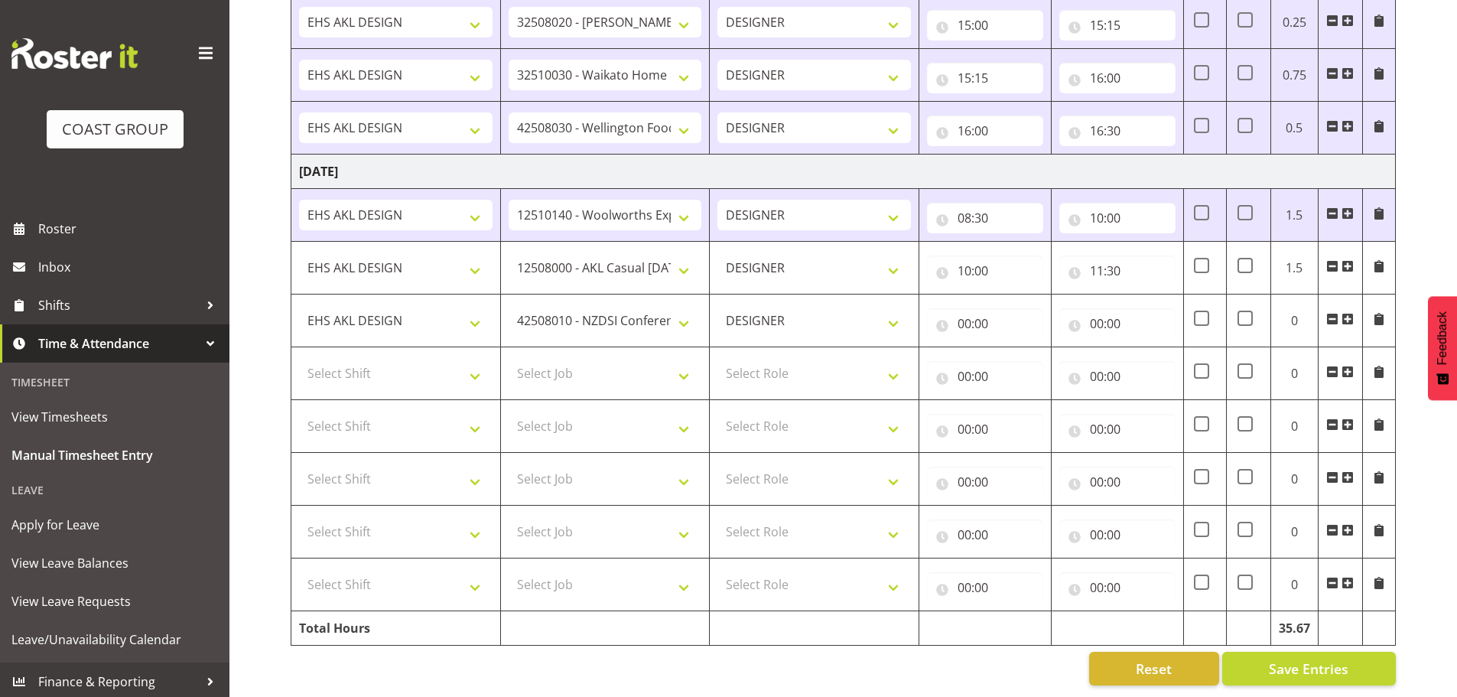
click at [1015, 302] on div "00:00 00 01 02 03 04 05 06 07 08 09 10 11 12 13 14 15 16 17 18 19 20 21 22 23 :…" at bounding box center [985, 320] width 116 height 37
click at [991, 315] on input "00:00" at bounding box center [985, 323] width 116 height 31
click at [1028, 349] on select "00 01 02 03 04 05 06 07 08 09 10 11 12 13 14 15 16 17 18 19 20 21 22 23" at bounding box center [1031, 363] width 34 height 31
select select "11"
click at [1014, 348] on select "00 01 02 03 04 05 06 07 08 09 10 11 12 13 14 15 16 17 18 19 20 21 22 23" at bounding box center [1031, 363] width 34 height 31
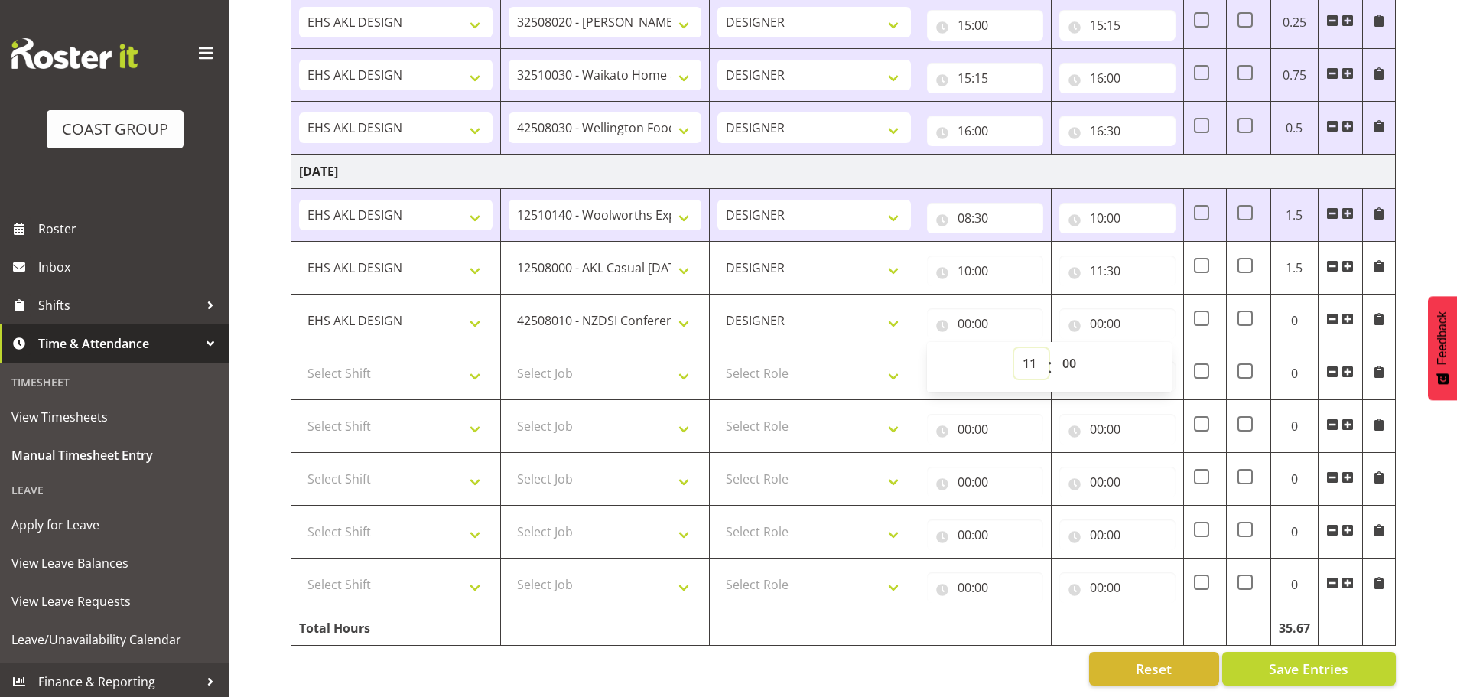
type input "11:00"
click at [1070, 348] on select "00 01 02 03 04 05 06 07 08 09 10 11 12 13 14 15 16 17 18 19 20 21 22 23 24 25 2…" at bounding box center [1071, 363] width 34 height 31
select select "30"
click at [1054, 348] on select "00 01 02 03 04 05 06 07 08 09 10 11 12 13 14 15 16 17 18 19 20 21 22 23 24 25 2…" at bounding box center [1071, 363] width 34 height 31
type input "11:30"
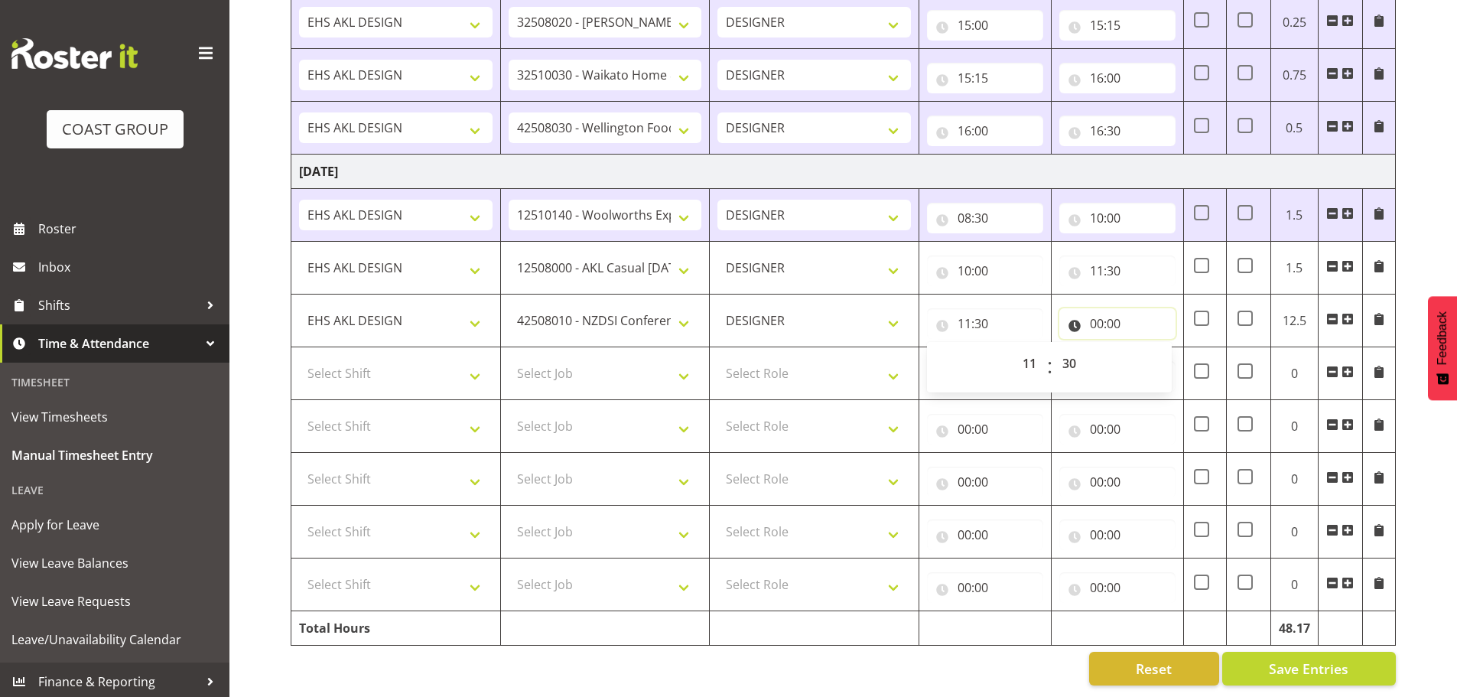
click at [1105, 321] on input "00:00" at bounding box center [1117, 323] width 116 height 31
click at [1149, 348] on select "00 01 02 03 04 05 06 07 08 09 10 11 12 13 14 15 16 17 18 19 20 21 22 23" at bounding box center [1163, 363] width 34 height 31
select select "12"
click at [1146, 348] on select "00 01 02 03 04 05 06 07 08 09 10 11 12 13 14 15 16 17 18 19 20 21 22 23" at bounding box center [1163, 363] width 34 height 31
type input "12:00"
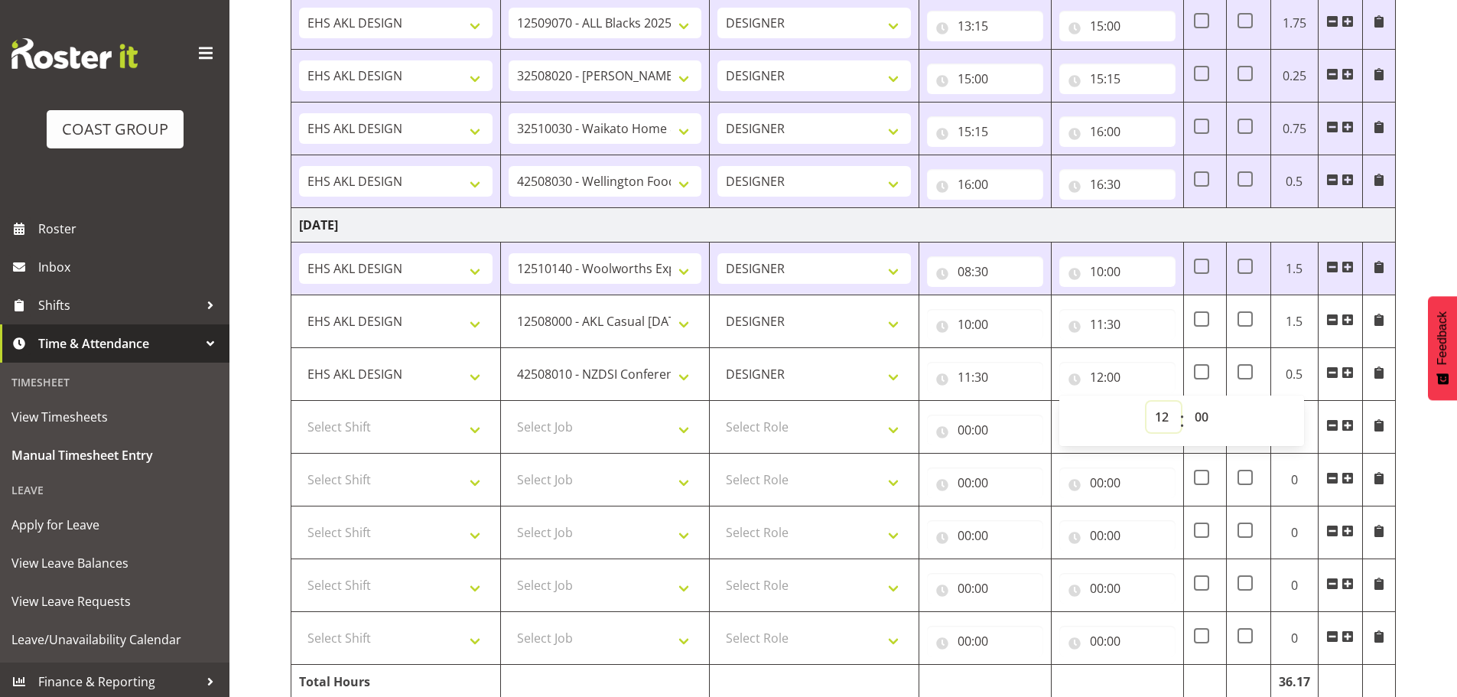
scroll to position [1629, 0]
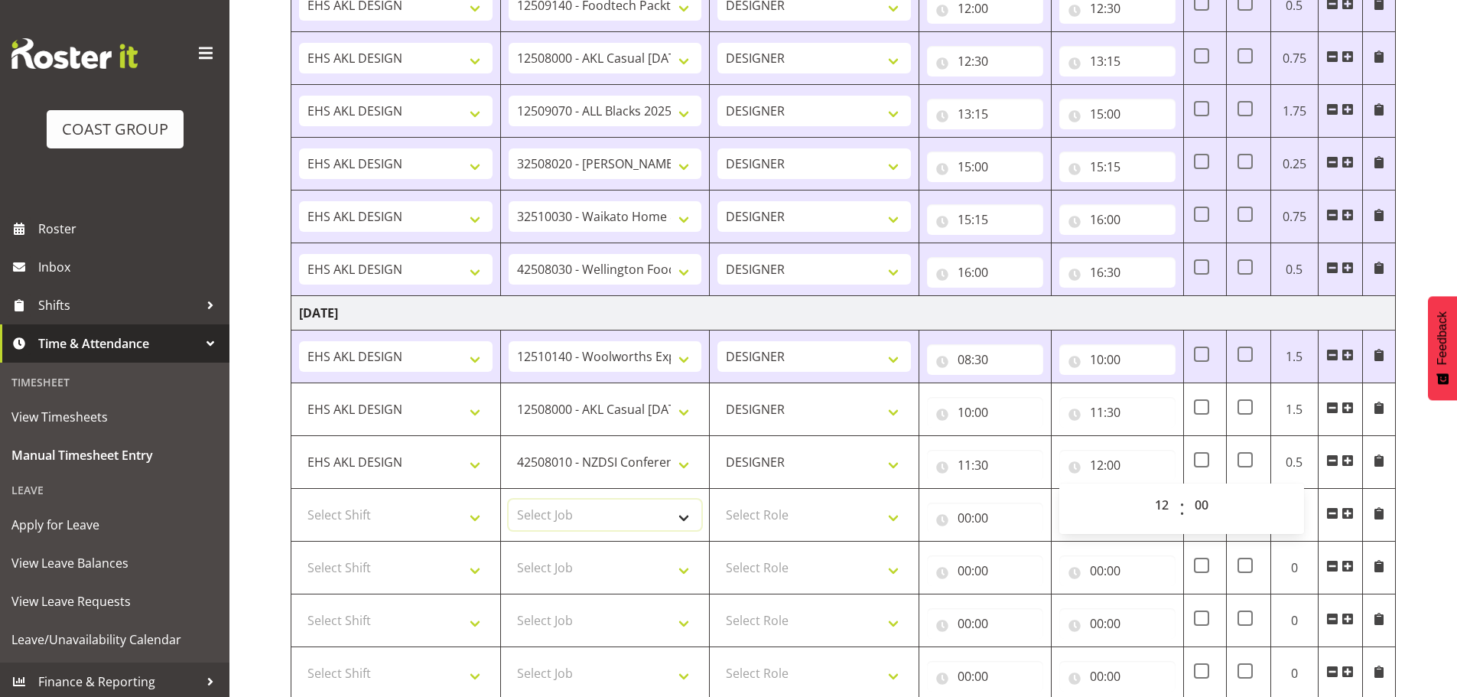
click at [551, 502] on select "Select Job 1 Carlton Events 1 [PERSON_NAME][GEOGRAPHIC_DATA] 1 [PERSON_NAME][GE…" at bounding box center [605, 514] width 193 height 31
select select "9141"
click at [509, 499] on select "Select Job 1 Carlton Events 1 [PERSON_NAME][GEOGRAPHIC_DATA] 1 [PERSON_NAME][GE…" at bounding box center [605, 514] width 193 height 31
click at [405, 517] on select "Select Shift EHS AKL DESIGN" at bounding box center [395, 514] width 193 height 31
select select "1321"
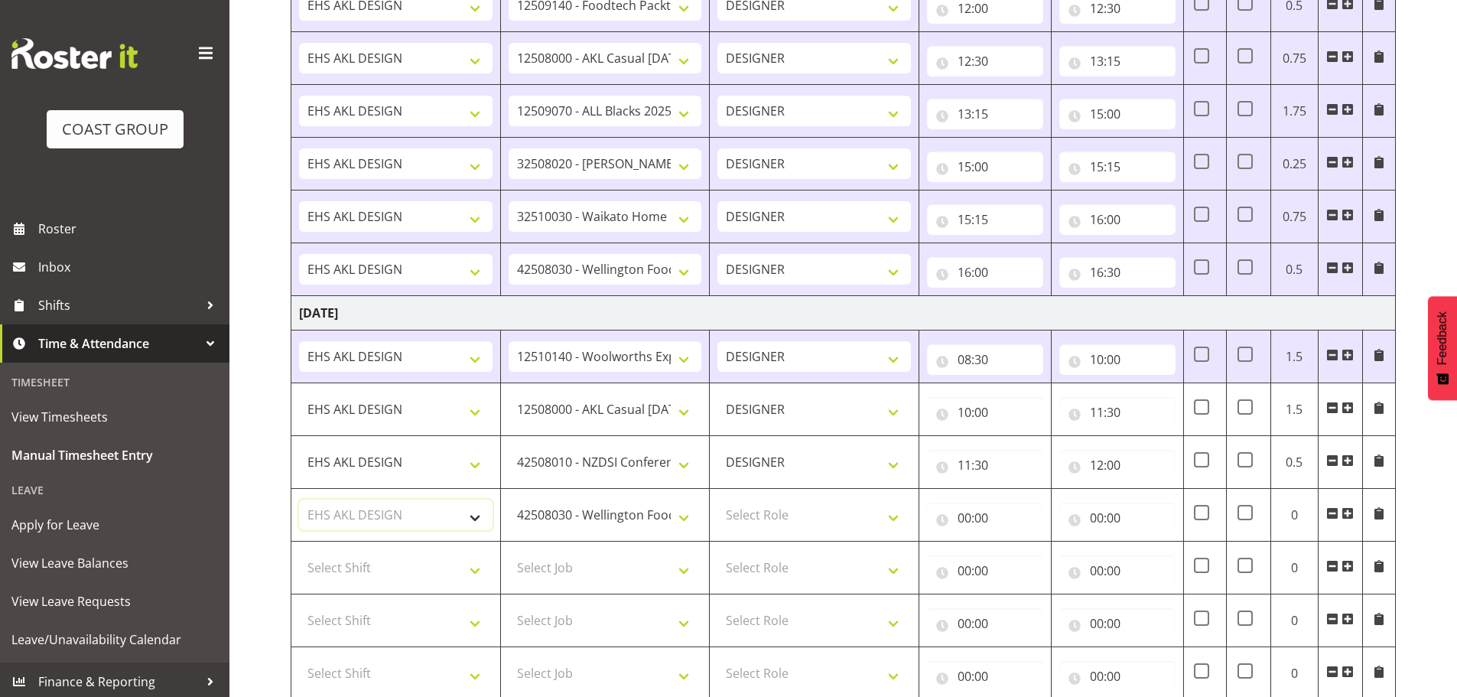
click at [299, 499] on select "Select Shift EHS AKL DESIGN" at bounding box center [395, 514] width 193 height 31
click at [782, 525] on select "Select Role DESIGNER Designer" at bounding box center [813, 514] width 193 height 31
select select "215"
click at [717, 499] on select "Select Role DESIGNER Designer" at bounding box center [813, 514] width 193 height 31
click at [961, 515] on input "00:00" at bounding box center [985, 517] width 116 height 31
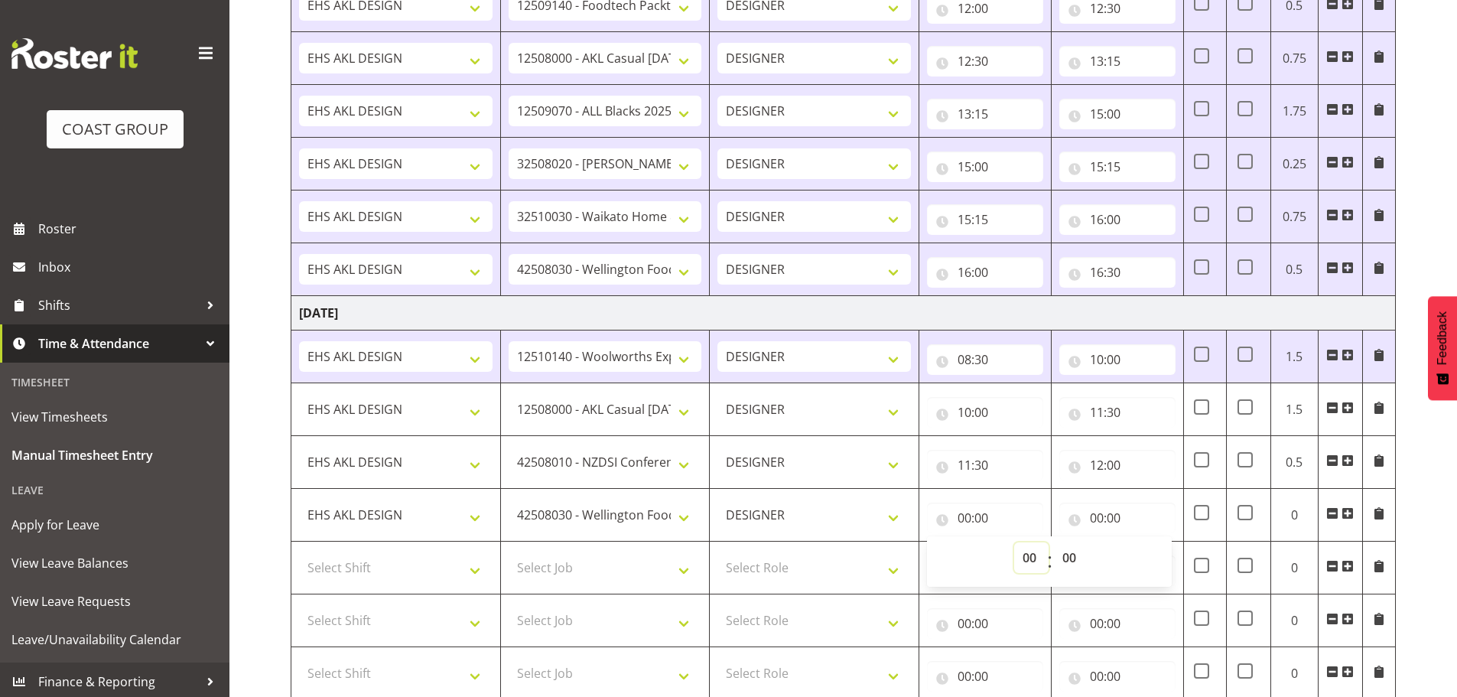
click at [1029, 551] on select "00 01 02 03 04 05 06 07 08 09 10 11 12 13 14 15 16 17 18 19 20 21 22 23" at bounding box center [1031, 557] width 34 height 31
select select "12"
click at [1014, 542] on select "00 01 02 03 04 05 06 07 08 09 10 11 12 13 14 15 16 17 18 19 20 21 22 23" at bounding box center [1031, 557] width 34 height 31
type input "12:00"
click at [1103, 508] on input "00:00" at bounding box center [1117, 517] width 116 height 31
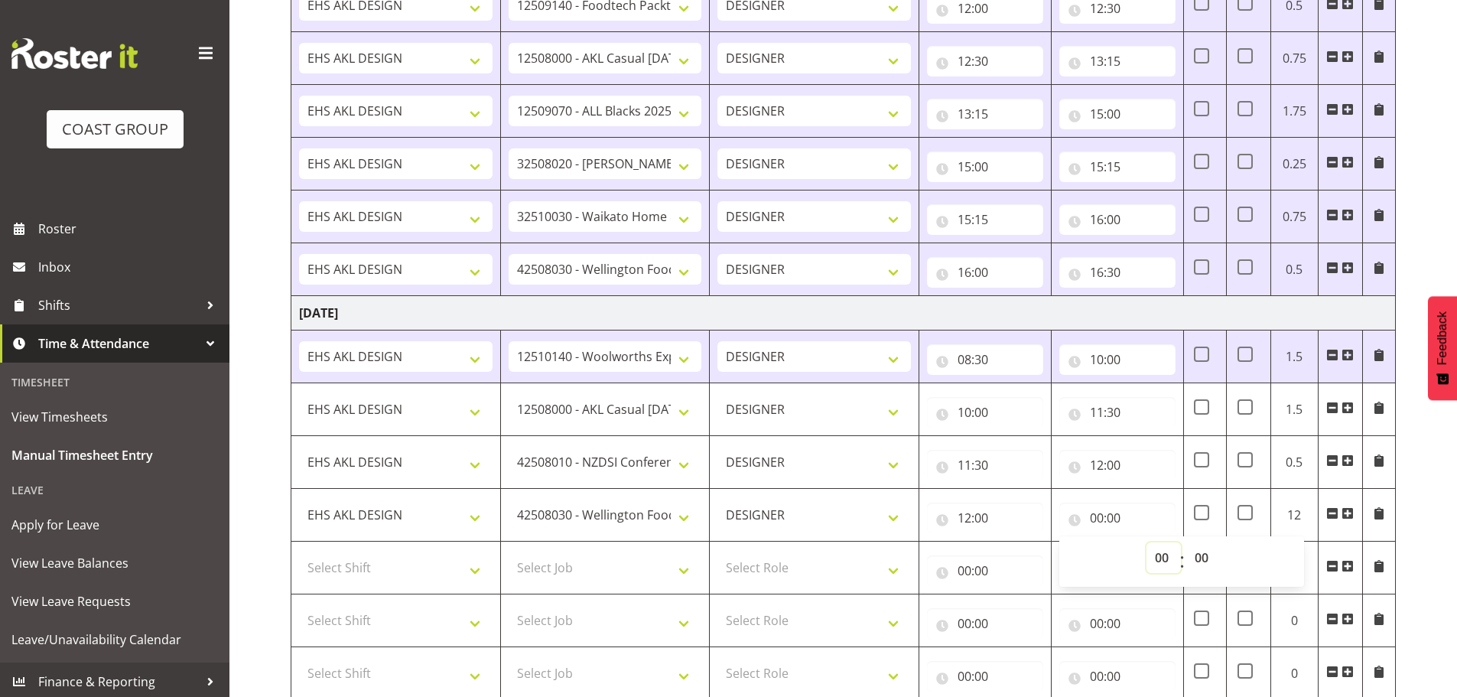
drag, startPoint x: 1149, startPoint y: 555, endPoint x: 1152, endPoint y: 543, distance: 12.6
click at [1149, 555] on select "00 01 02 03 04 05 06 07 08 09 10 11 12 13 14 15 16 17 18 19 20 21 22 23" at bounding box center [1163, 557] width 34 height 31
select select "13"
click at [1146, 542] on select "00 01 02 03 04 05 06 07 08 09 10 11 12 13 14 15 16 17 18 19 20 21 22 23" at bounding box center [1163, 557] width 34 height 31
type input "13:00"
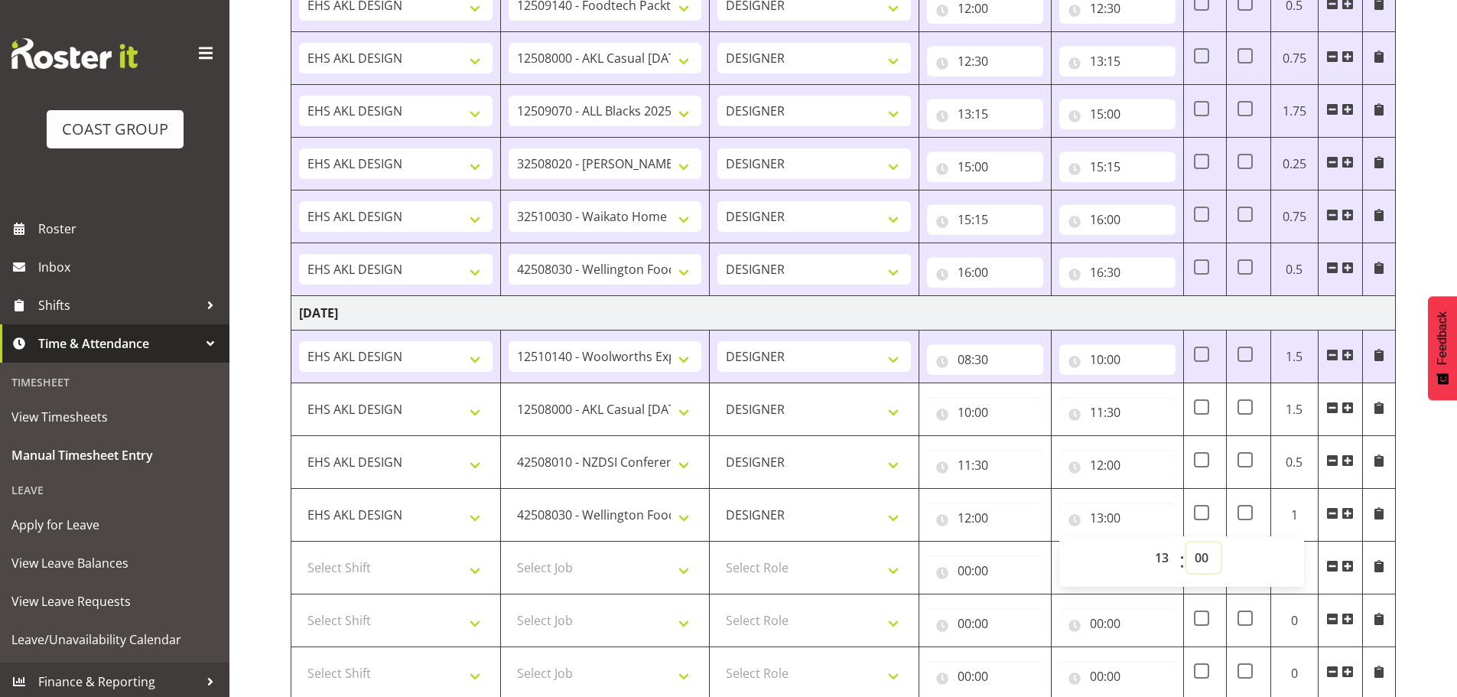
drag, startPoint x: 1191, startPoint y: 554, endPoint x: 1198, endPoint y: 542, distance: 14.0
click at [1191, 554] on select "00 01 02 03 04 05 06 07 08 09 10 11 12 13 14 15 16 17 18 19 20 21 22 23 24 25 2…" at bounding box center [1203, 557] width 34 height 31
select select "30"
click at [1186, 542] on select "00 01 02 03 04 05 06 07 08 09 10 11 12 13 14 15 16 17 18 19 20 21 22 23 24 25 2…" at bounding box center [1203, 557] width 34 height 31
type input "13:30"
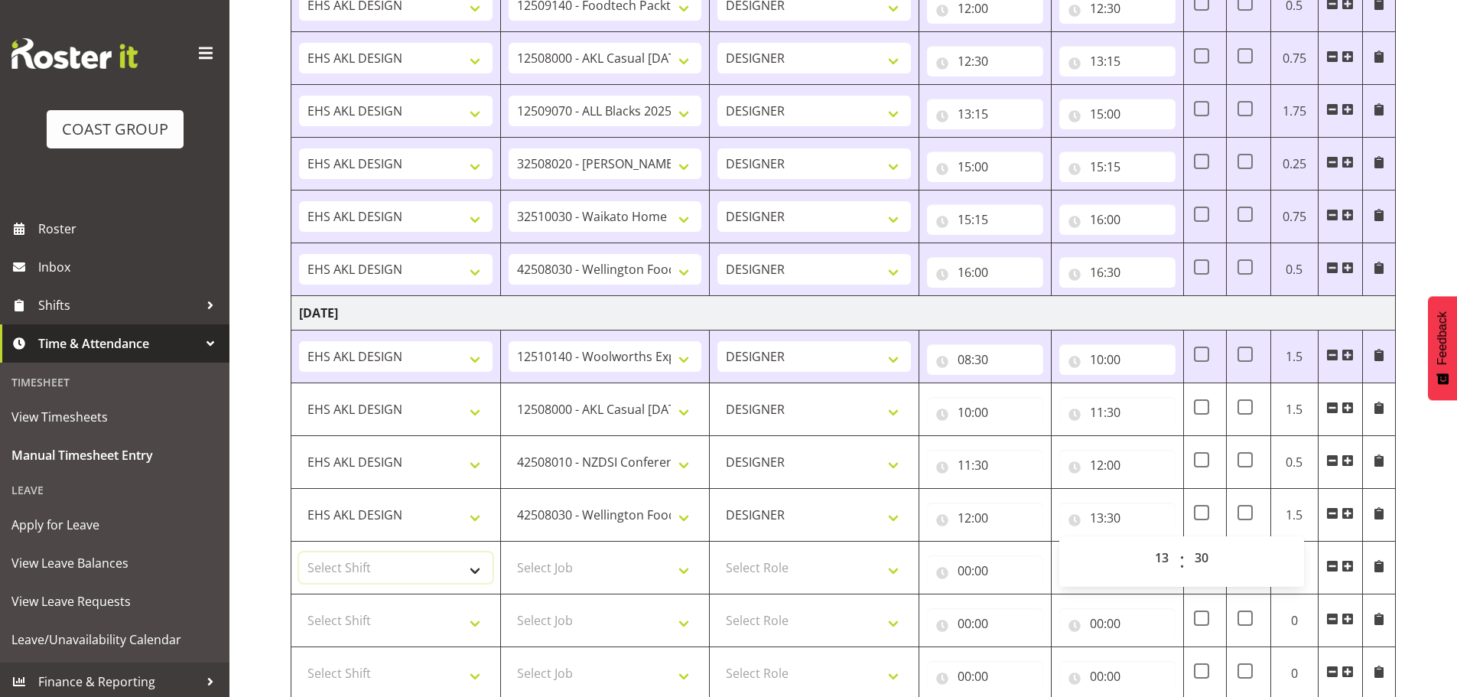
click at [402, 575] on select "Select Shift EHS AKL DESIGN" at bounding box center [395, 567] width 193 height 31
select select "1321"
click at [299, 552] on select "Select Shift EHS AKL DESIGN" at bounding box center [395, 567] width 193 height 31
click at [551, 565] on select "Select Job 1 Carlton Events 1 [PERSON_NAME][GEOGRAPHIC_DATA] 1 [PERSON_NAME][GE…" at bounding box center [605, 567] width 193 height 31
select select "10237"
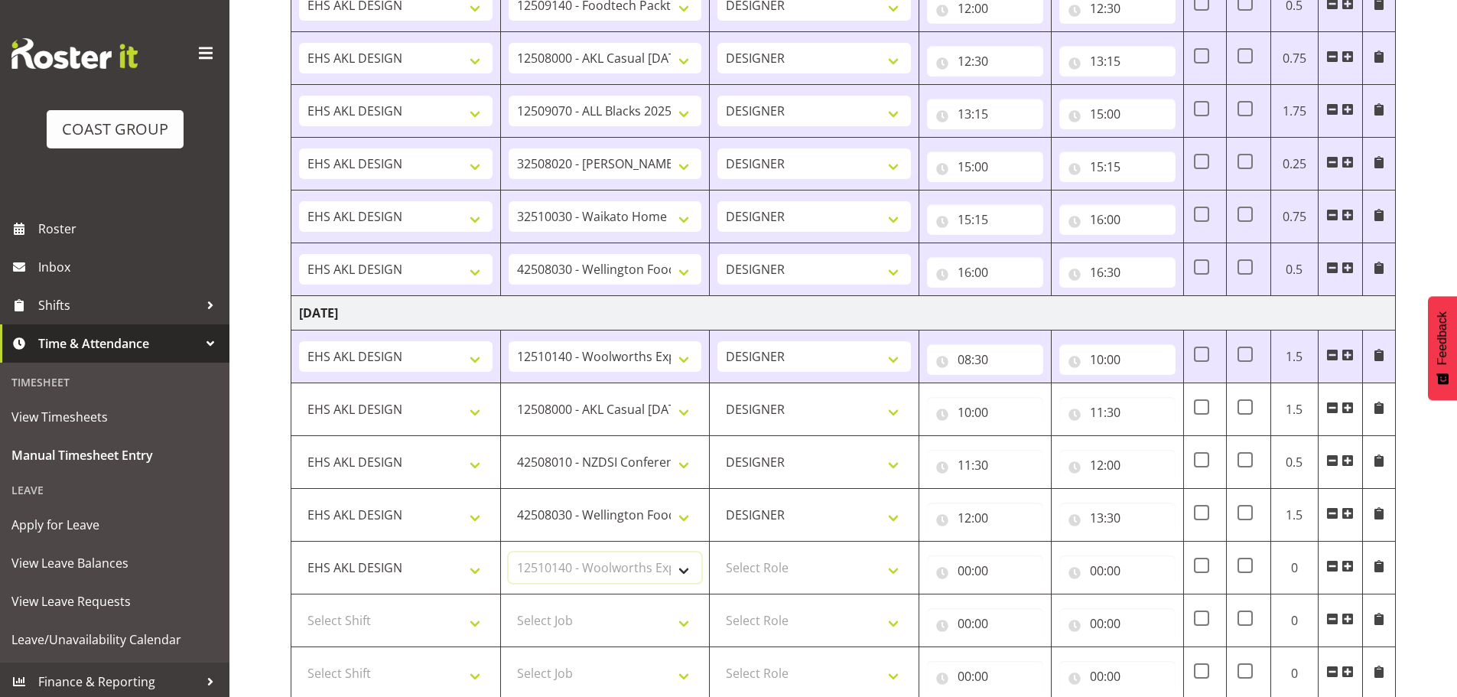
click at [509, 552] on select "Select Job 1 Carlton Events 1 [PERSON_NAME][GEOGRAPHIC_DATA] 1 [PERSON_NAME][GE…" at bounding box center [605, 567] width 193 height 31
click at [753, 572] on select "Select Role DESIGNER Designer" at bounding box center [813, 567] width 193 height 31
select select "215"
click at [717, 552] on select "Select Role DESIGNER Designer" at bounding box center [813, 567] width 193 height 31
click at [959, 577] on input "00:00" at bounding box center [985, 570] width 116 height 31
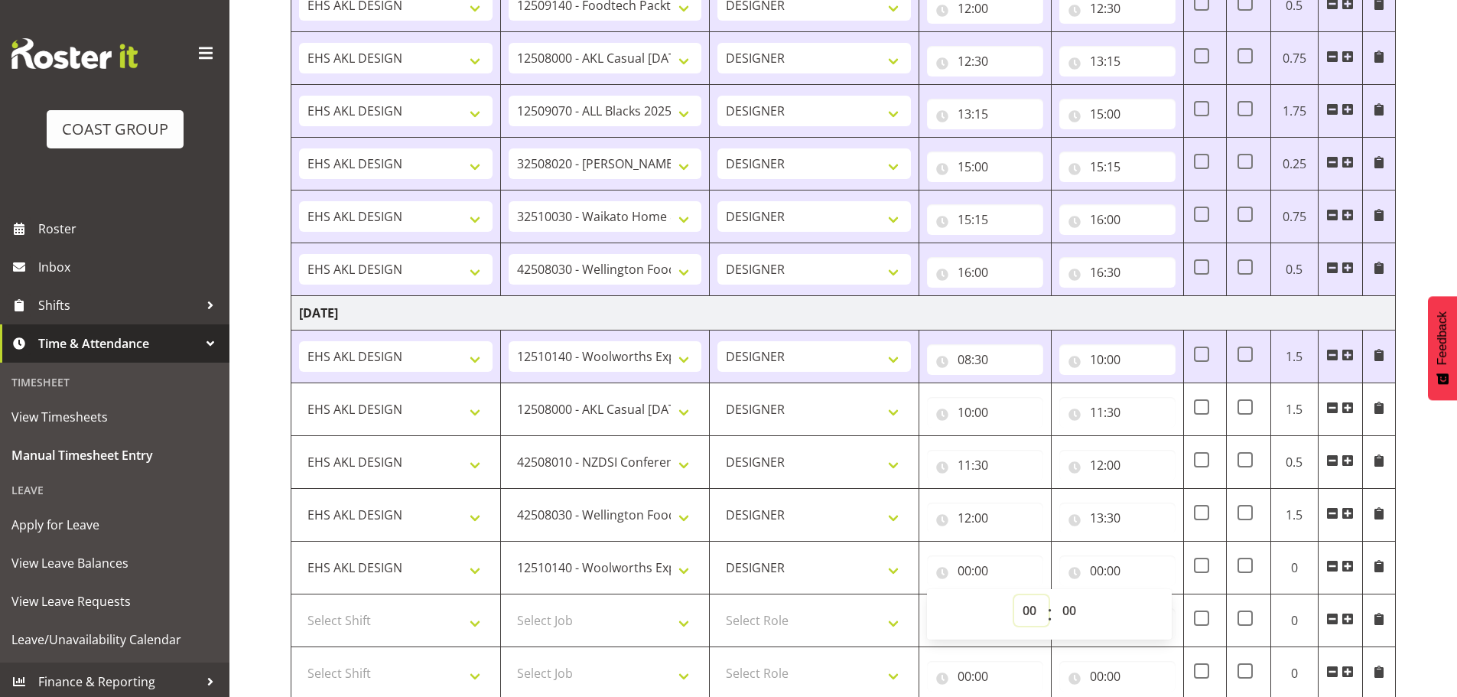
click at [1024, 609] on select "00 01 02 03 04 05 06 07 08 09 10 11 12 13 14 15 16 17 18 19 20 21 22 23" at bounding box center [1031, 610] width 34 height 31
select select "13"
click at [1014, 595] on select "00 01 02 03 04 05 06 07 08 09 10 11 12 13 14 15 16 17 18 19 20 21 22 23" at bounding box center [1031, 610] width 34 height 31
type input "13:00"
click at [1074, 606] on select "00 01 02 03 04 05 06 07 08 09 10 11 12 13 14 15 16 17 18 19 20 21 22 23 24 25 2…" at bounding box center [1071, 610] width 34 height 31
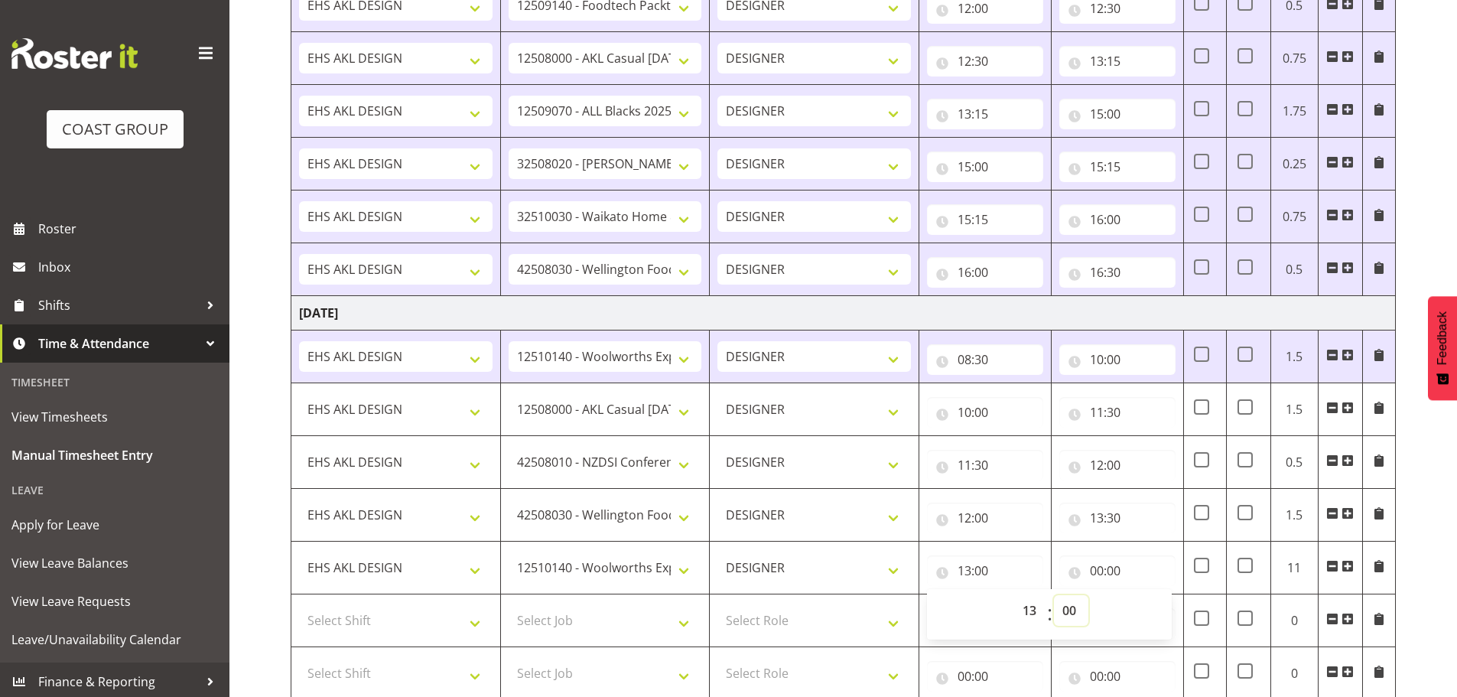
select select "30"
click at [1054, 595] on select "00 01 02 03 04 05 06 07 08 09 10 11 12 13 14 15 16 17 18 19 20 21 22 23 24 25 2…" at bounding box center [1071, 610] width 34 height 31
type input "13:30"
click at [1124, 569] on input "00:00" at bounding box center [1117, 570] width 116 height 31
click at [1169, 606] on select "00 01 02 03 04 05 06 07 08 09 10 11 12 13 14 15 16 17 18 19 20 21 22 23" at bounding box center [1163, 610] width 34 height 31
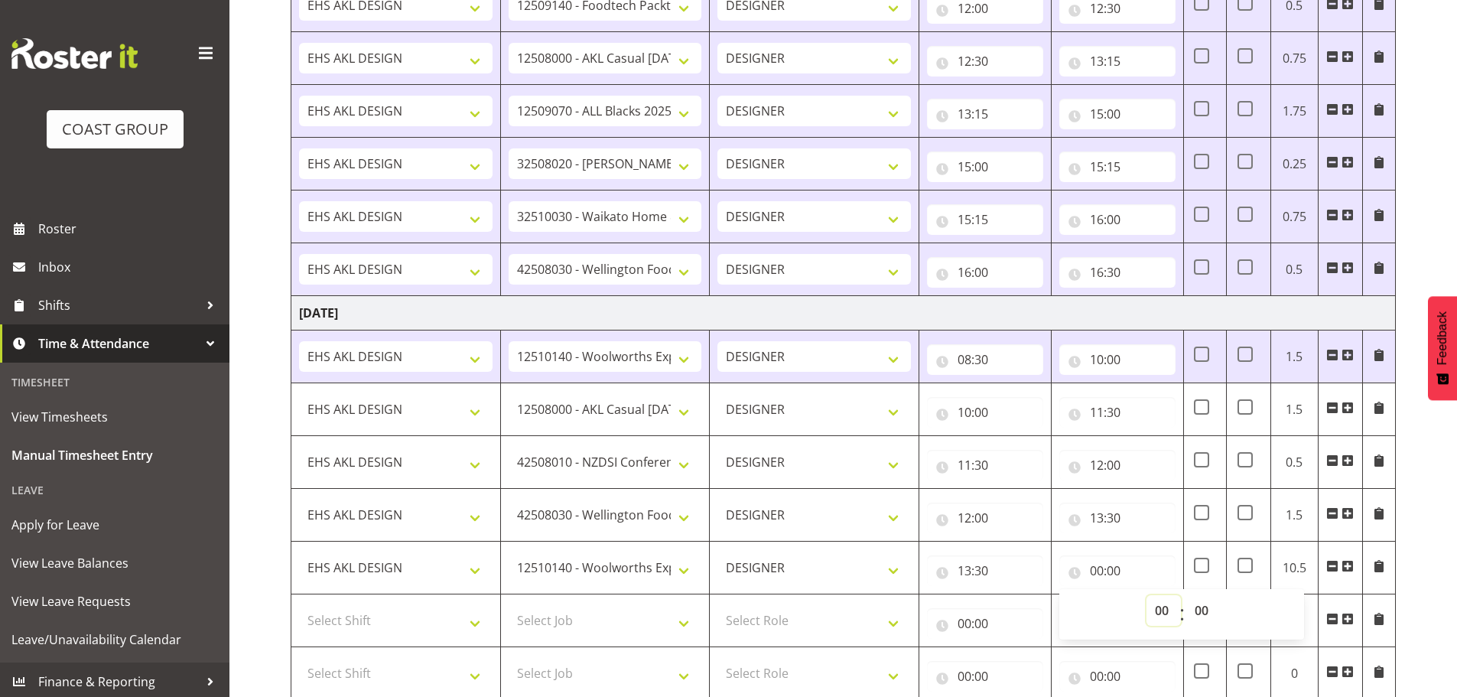
select select "14"
click at [1146, 595] on select "00 01 02 03 04 05 06 07 08 09 10 11 12 13 14 15 16 17 18 19 20 21 22 23" at bounding box center [1163, 610] width 34 height 31
type input "14:00"
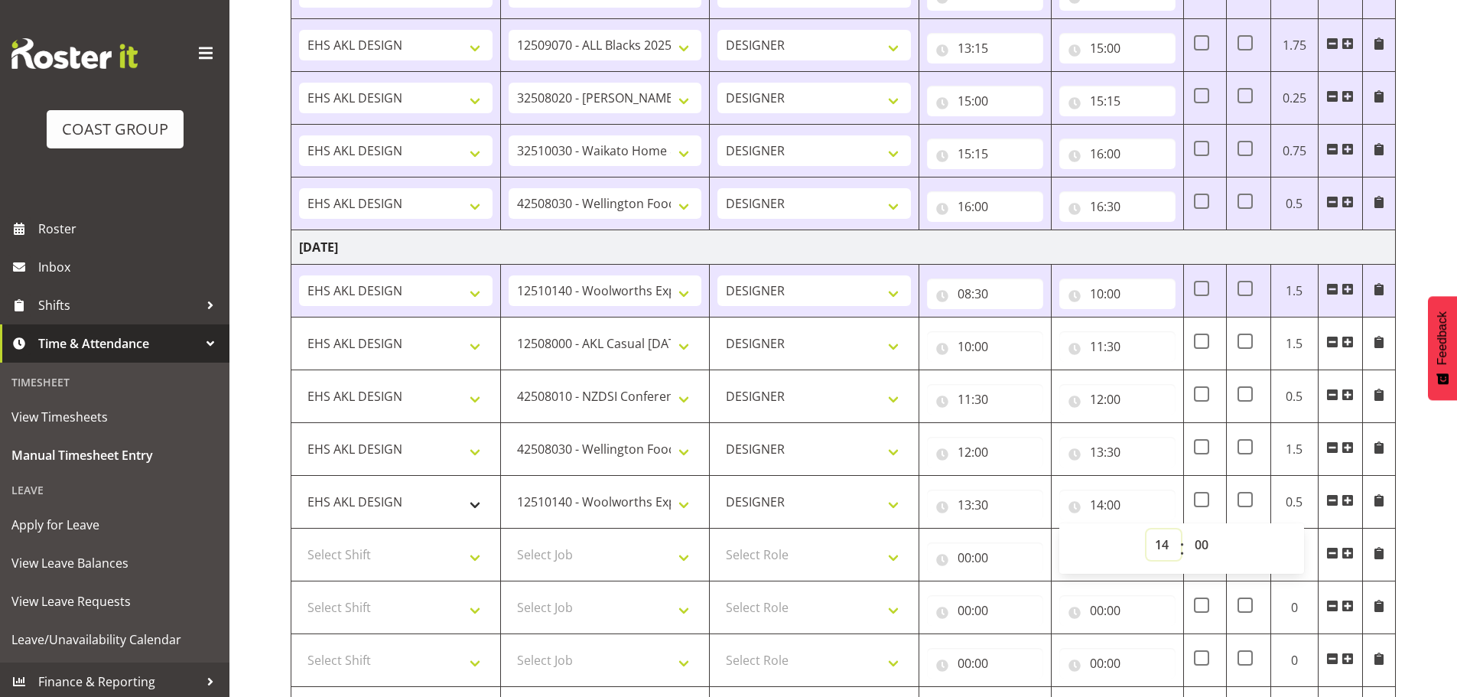
scroll to position [1782, 0]
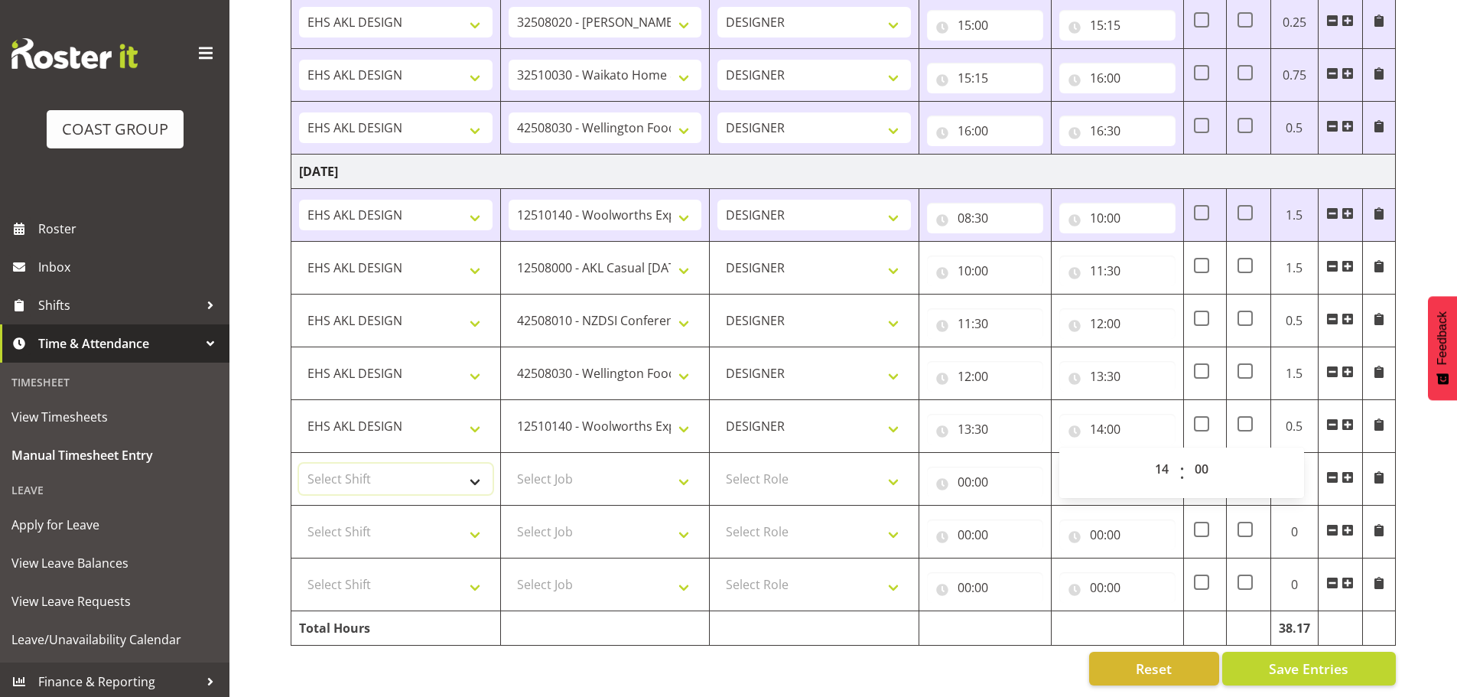
click at [326, 470] on select "Select Shift EHS AKL DESIGN" at bounding box center [395, 478] width 193 height 31
select select "1321"
click at [299, 463] on select "Select Shift EHS AKL DESIGN" at bounding box center [395, 478] width 193 height 31
click at [563, 470] on select "Select Job 1 Carlton Events 1 [PERSON_NAME][GEOGRAPHIC_DATA] 1 [PERSON_NAME][GE…" at bounding box center [605, 478] width 193 height 31
select select "9410"
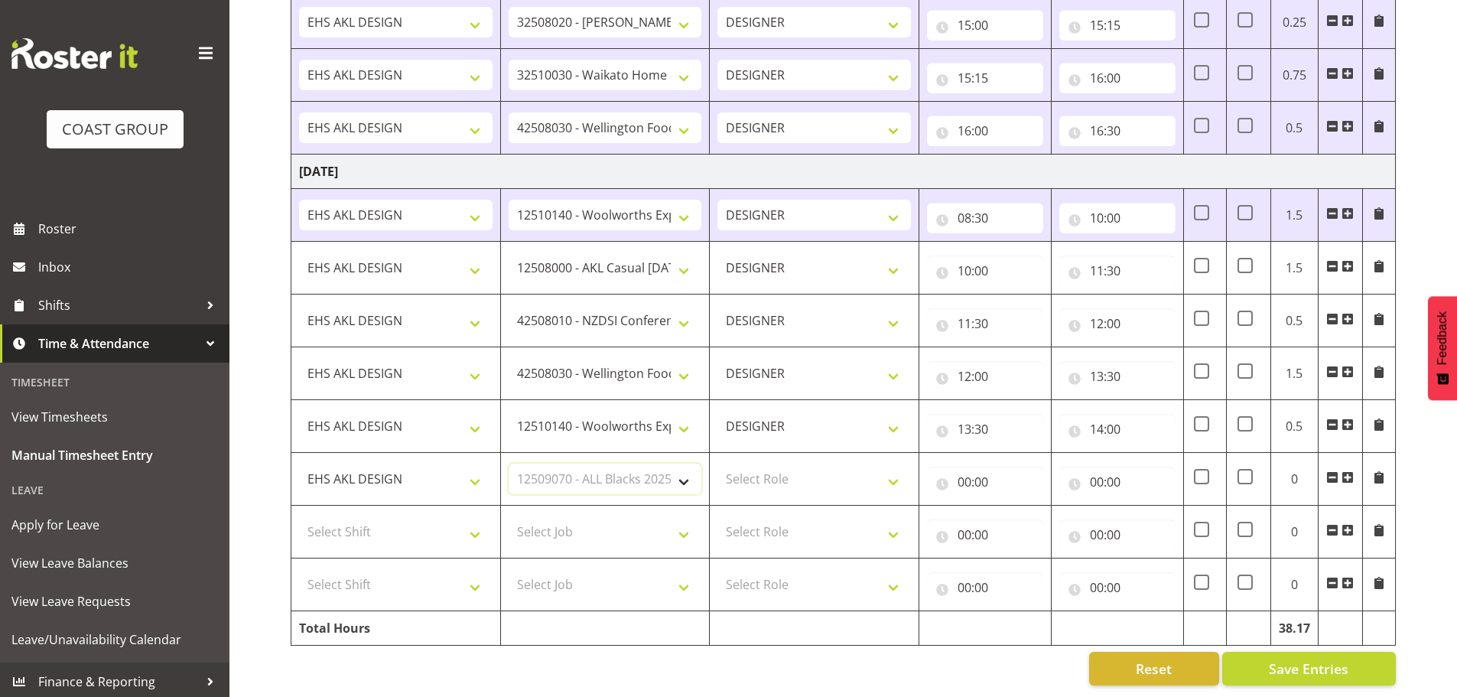
click at [509, 463] on select "Select Job 1 Carlton Events 1 [PERSON_NAME][GEOGRAPHIC_DATA] 1 [PERSON_NAME][GE…" at bounding box center [605, 478] width 193 height 31
click at [807, 463] on select "Select Role DESIGNER Designer" at bounding box center [813, 478] width 193 height 31
select select "215"
click at [717, 463] on select "Select Role DESIGNER Designer" at bounding box center [813, 478] width 193 height 31
click at [989, 469] on input "00:00" at bounding box center [985, 481] width 116 height 31
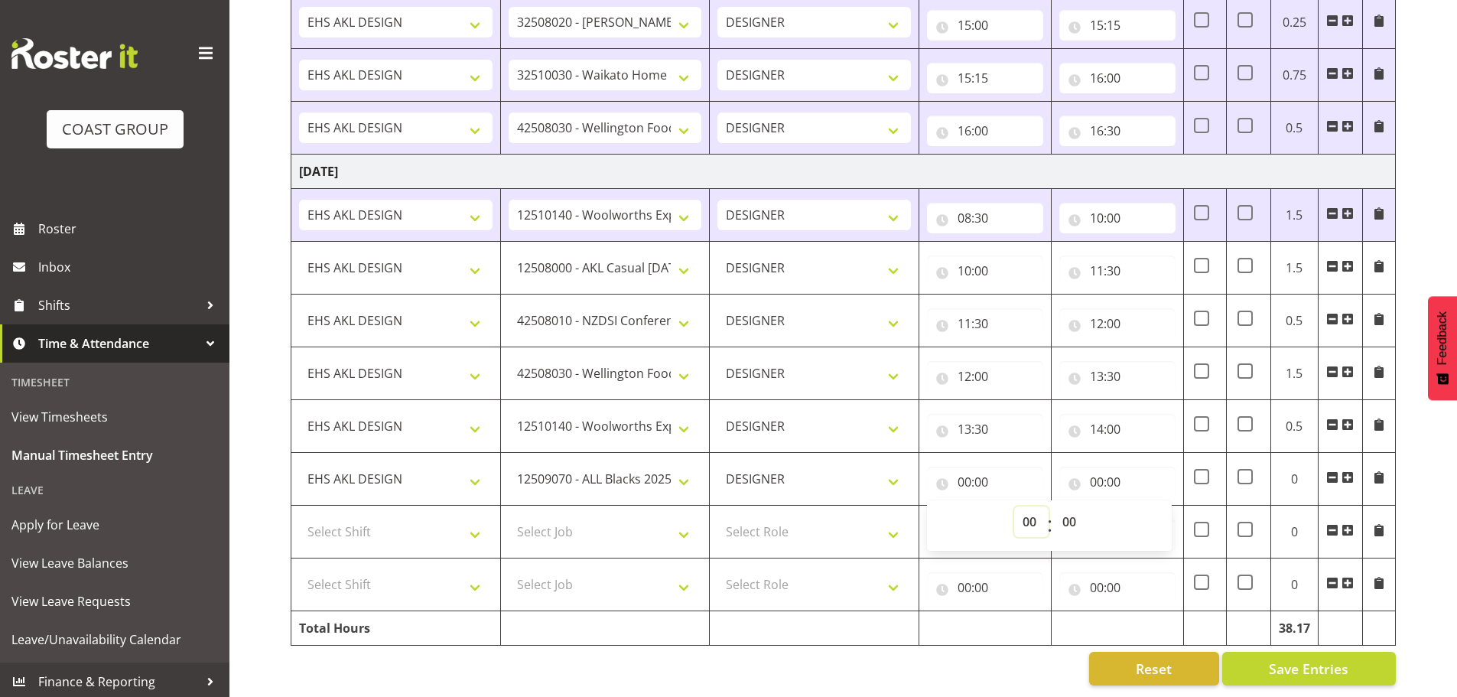
click at [1032, 520] on select "00 01 02 03 04 05 06 07 08 09 10 11 12 13 14 15 16 17 18 19 20 21 22 23" at bounding box center [1031, 521] width 34 height 31
select select "14"
click at [1014, 506] on select "00 01 02 03 04 05 06 07 08 09 10 11 12 13 14 15 16 17 18 19 20 21 22 23" at bounding box center [1031, 521] width 34 height 31
type input "14:00"
click at [1108, 469] on input "00:00" at bounding box center [1117, 481] width 116 height 31
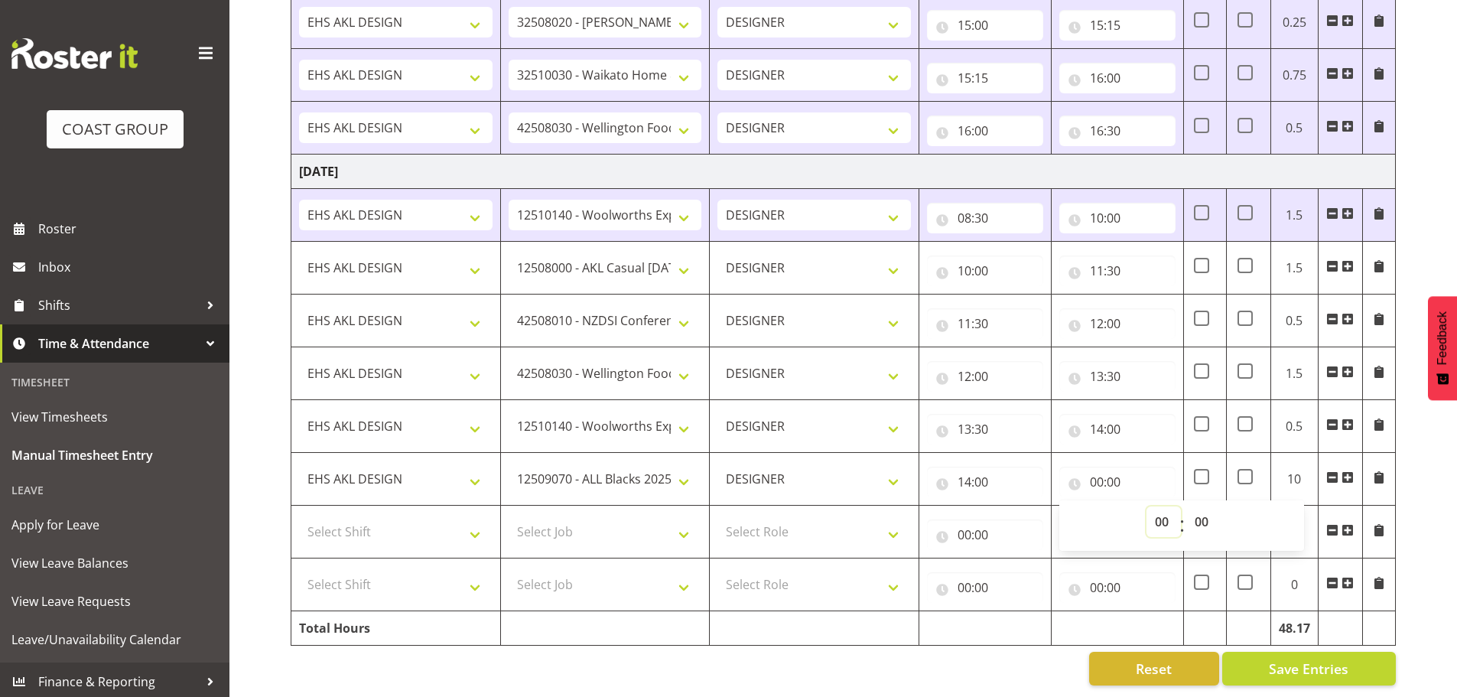
drag, startPoint x: 1162, startPoint y: 512, endPoint x: 1162, endPoint y: 497, distance: 15.3
click at [1162, 512] on select "00 01 02 03 04 05 06 07 08 09 10 11 12 13 14 15 16 17 18 19 20 21 22 23" at bounding box center [1163, 521] width 34 height 31
select select "15"
click at [1146, 506] on select "00 01 02 03 04 05 06 07 08 09 10 11 12 13 14 15 16 17 18 19 20 21 22 23" at bounding box center [1163, 521] width 34 height 31
type input "15:00"
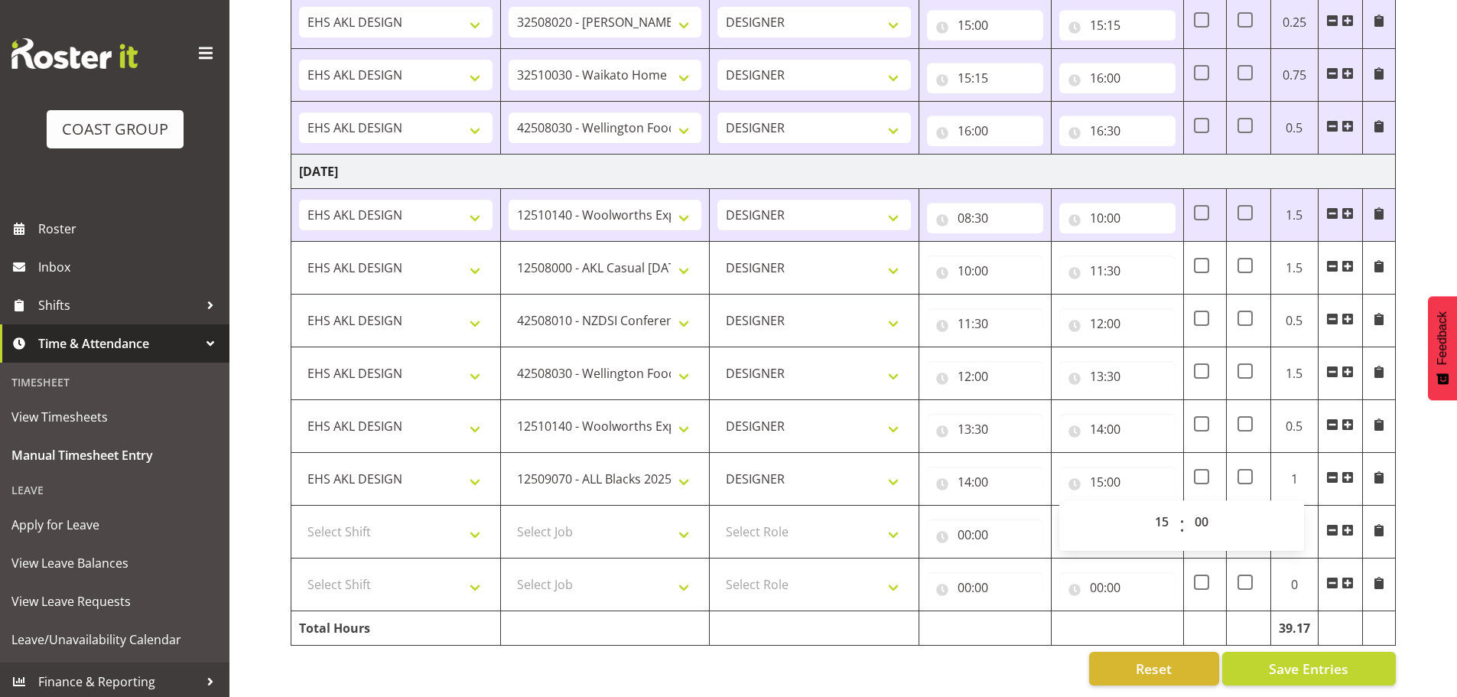
click at [403, 537] on td "Select Shift EHS AKL DESIGN" at bounding box center [396, 531] width 210 height 53
click at [404, 526] on select "Select Shift EHS AKL DESIGN" at bounding box center [395, 531] width 193 height 31
select select "1321"
click at [299, 516] on select "Select Shift EHS AKL DESIGN" at bounding box center [395, 531] width 193 height 31
click at [603, 518] on select "Select Job 1 Carlton Events 1 [PERSON_NAME][GEOGRAPHIC_DATA] 1 [PERSON_NAME][GE…" at bounding box center [605, 531] width 193 height 31
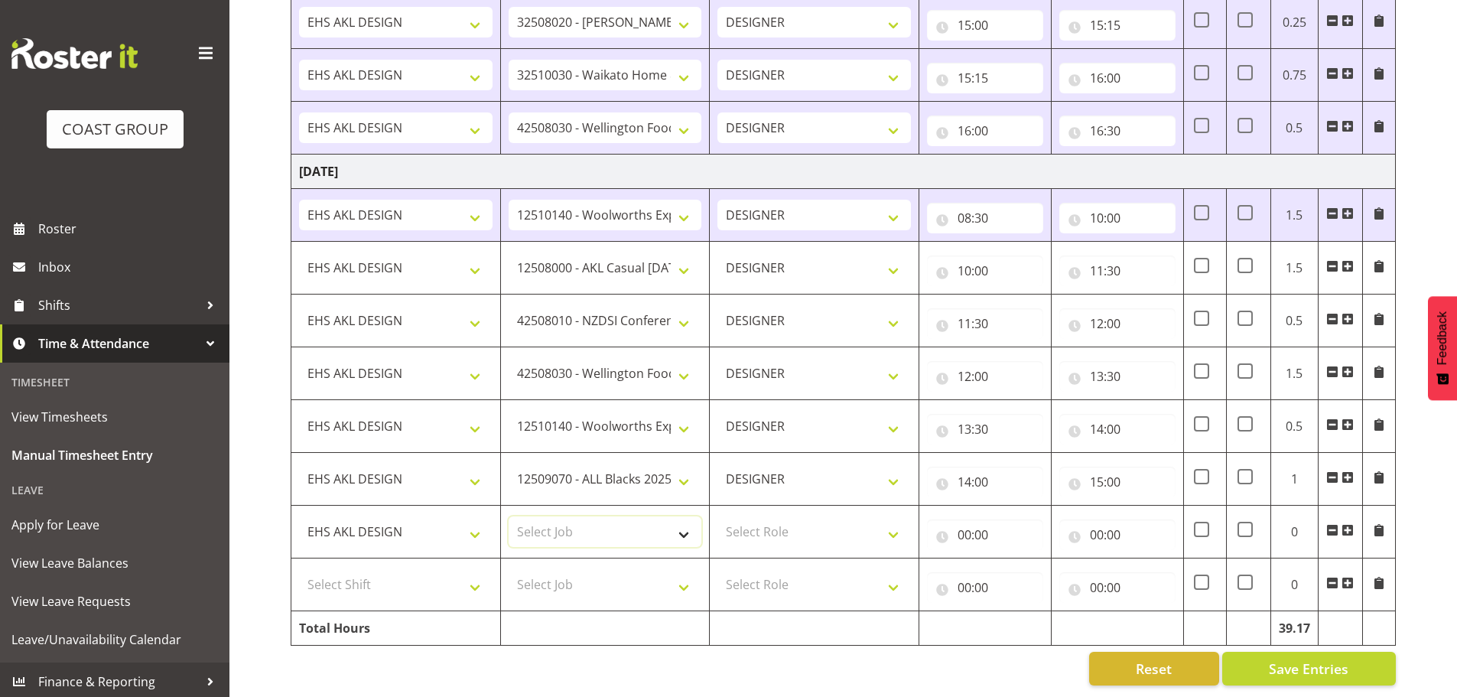
select select "8652"
click at [509, 516] on select "Select Job 1 Carlton Events 1 [PERSON_NAME][GEOGRAPHIC_DATA] 1 [PERSON_NAME][GE…" at bounding box center [605, 531] width 193 height 31
click at [842, 526] on select "Select Role DESIGNER Designer" at bounding box center [813, 531] width 193 height 31
select select "215"
click at [717, 516] on select "Select Role DESIGNER Designer" at bounding box center [813, 531] width 193 height 31
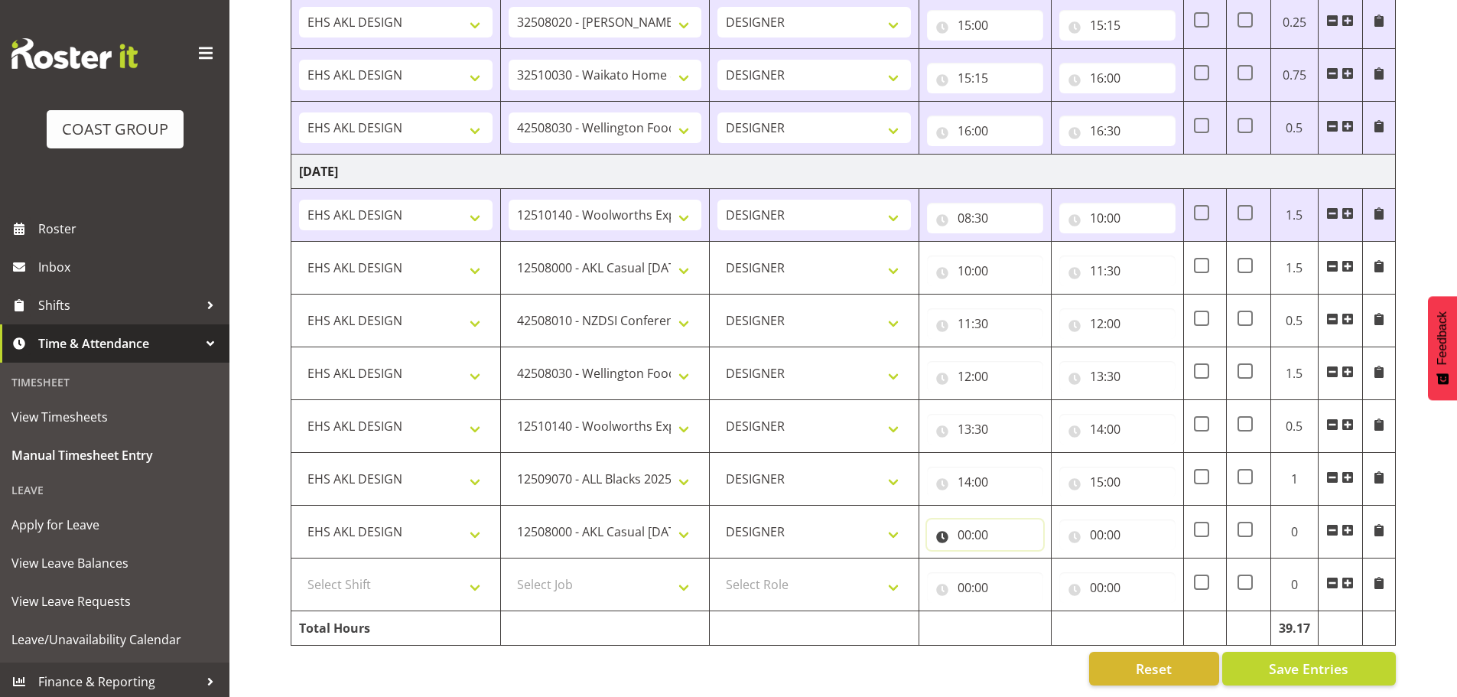
click at [973, 519] on input "00:00" at bounding box center [985, 534] width 116 height 31
click at [1025, 559] on select "00 01 02 03 04 05 06 07 08 09 10 11 12 13 14 15 16 17 18 19 20 21 22 23" at bounding box center [1031, 574] width 34 height 31
select select "15"
click at [1014, 559] on select "00 01 02 03 04 05 06 07 08 09 10 11 12 13 14 15 16 17 18 19 20 21 22 23" at bounding box center [1031, 574] width 34 height 31
type input "15:00"
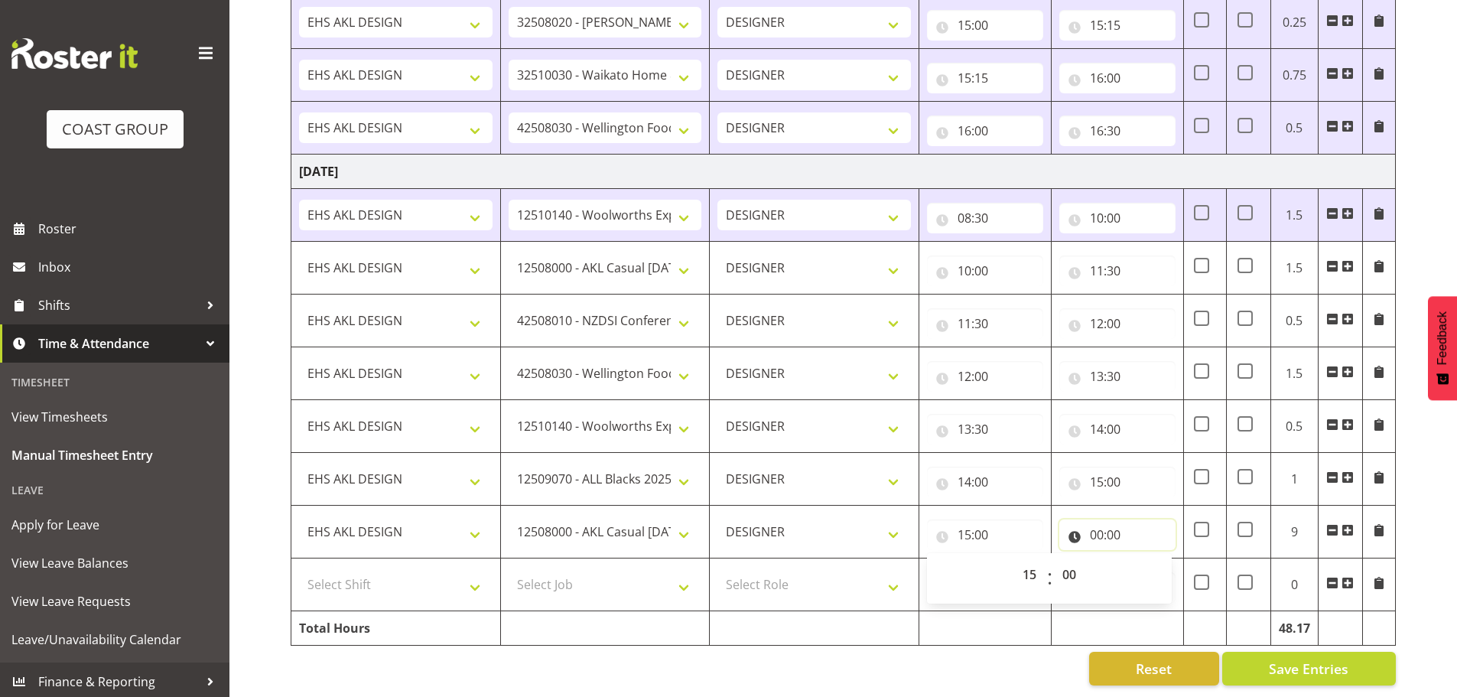
click at [1106, 522] on input "00:00" at bounding box center [1117, 534] width 116 height 31
click at [1171, 564] on select "00 01 02 03 04 05 06 07 08 09 10 11 12 13 14 15 16 17 18 19 20 21 22 23" at bounding box center [1163, 574] width 34 height 31
select select "16"
click at [1146, 559] on select "00 01 02 03 04 05 06 07 08 09 10 11 12 13 14 15 16 17 18 19 20 21 22 23" at bounding box center [1163, 574] width 34 height 31
type input "16:00"
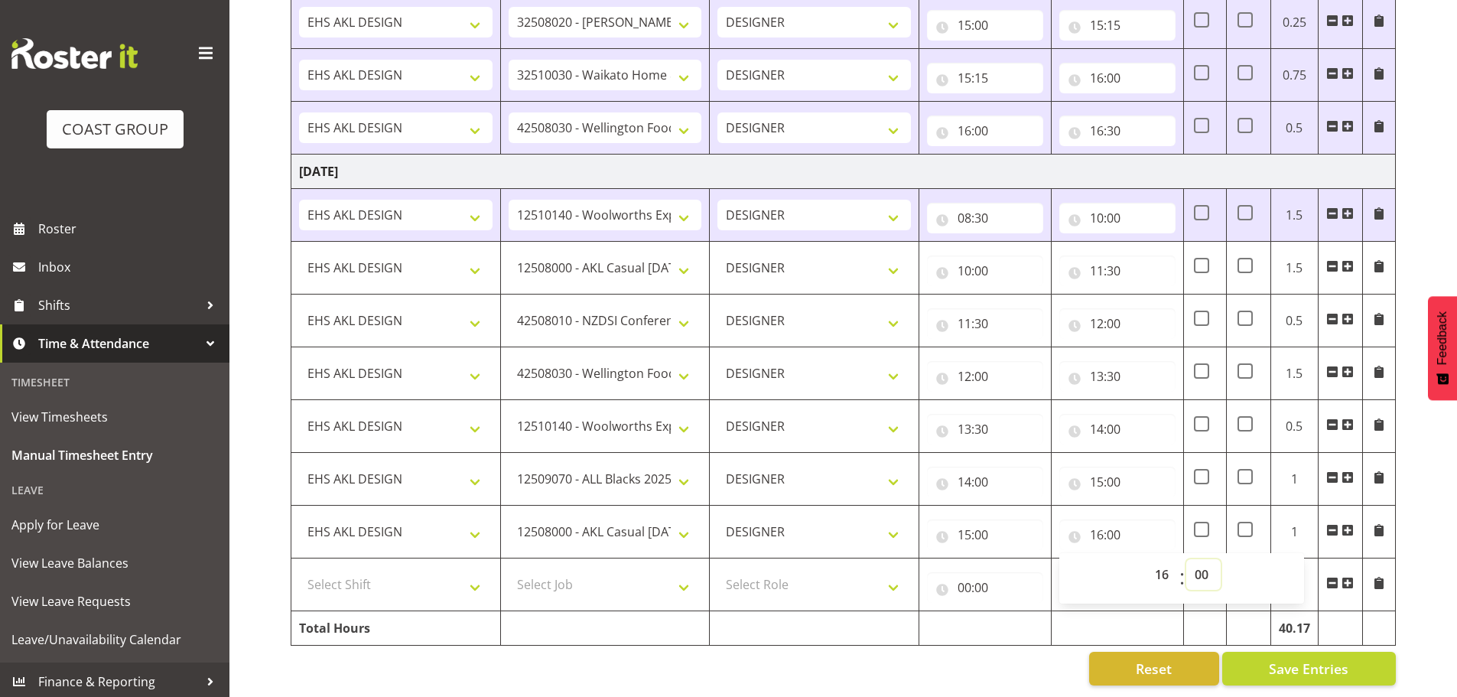
click at [1202, 559] on select "00 01 02 03 04 05 06 07 08 09 10 11 12 13 14 15 16 17 18 19 20 21 22 23 24 25 2…" at bounding box center [1203, 574] width 34 height 31
select select "30"
click at [1186, 559] on select "00 01 02 03 04 05 06 07 08 09 10 11 12 13 14 15 16 17 18 19 20 21 22 23 24 25 2…" at bounding box center [1203, 574] width 34 height 31
type input "16:30"
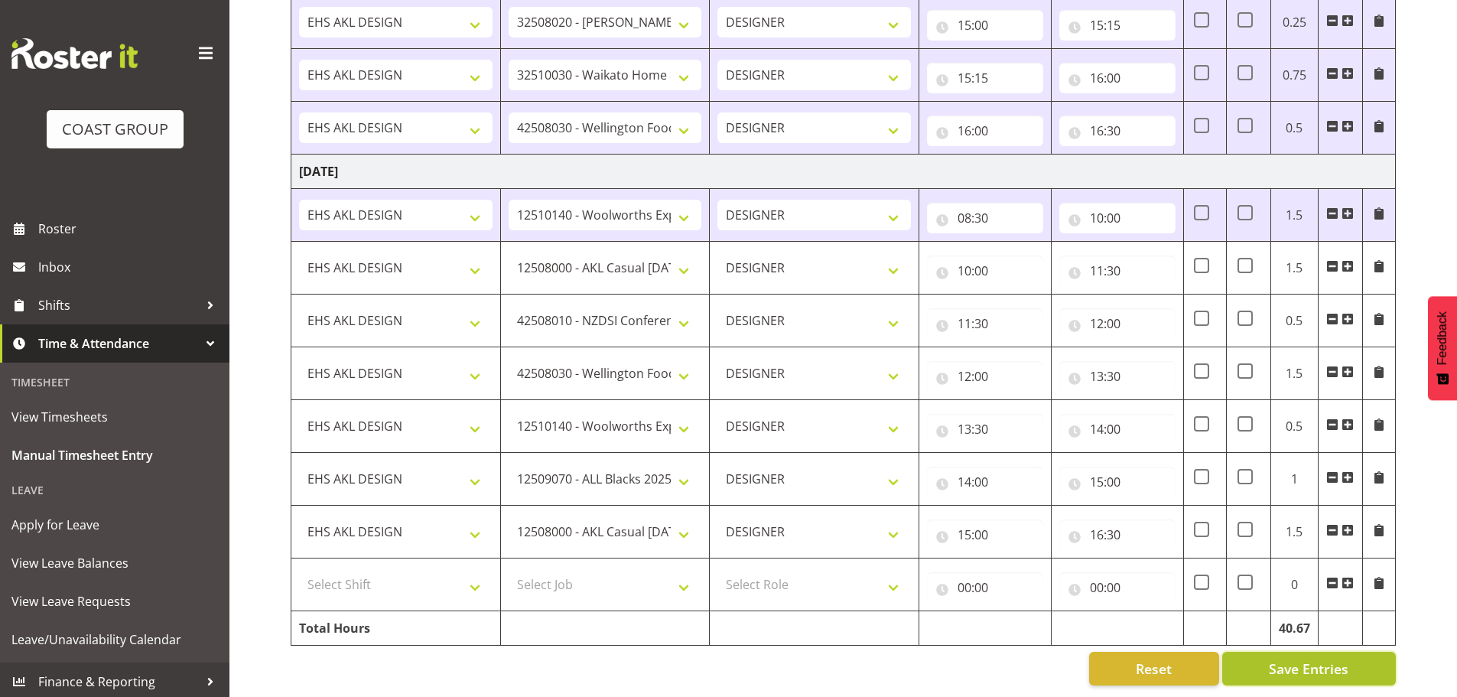
click at [1294, 658] on span "Save Entries" at bounding box center [1309, 668] width 80 height 20
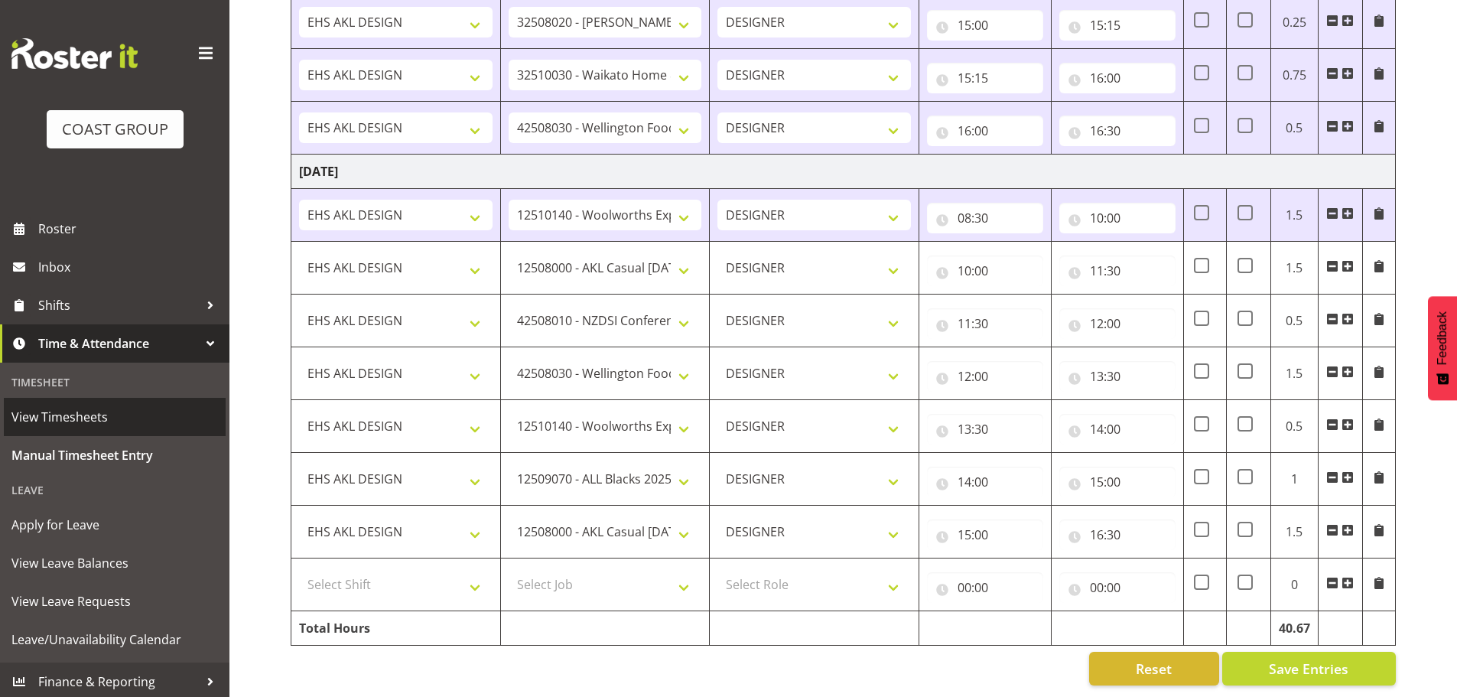
select select "8652"
type input "10:00"
type input "11:30"
select select "8309"
type input "11:30"
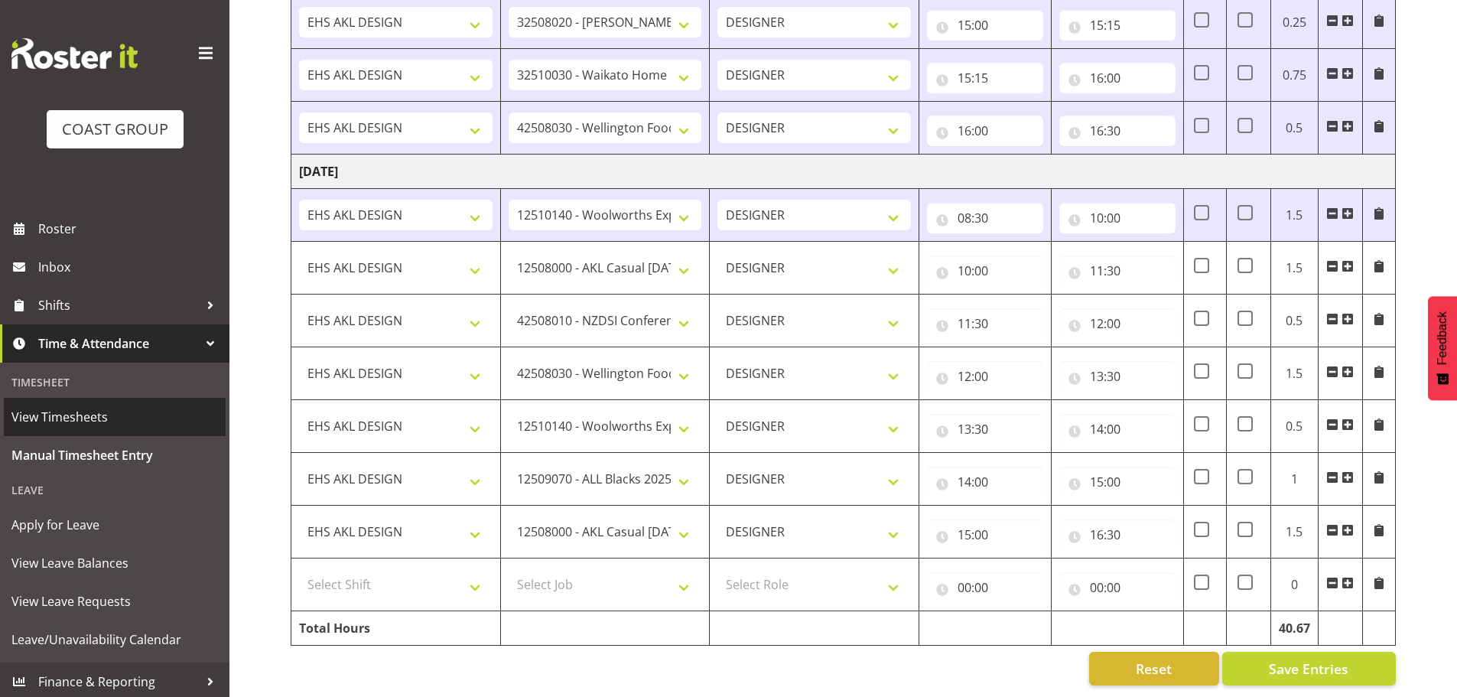
type input "12:00"
select select "9141"
type input "12:00"
type input "13:30"
select select "10237"
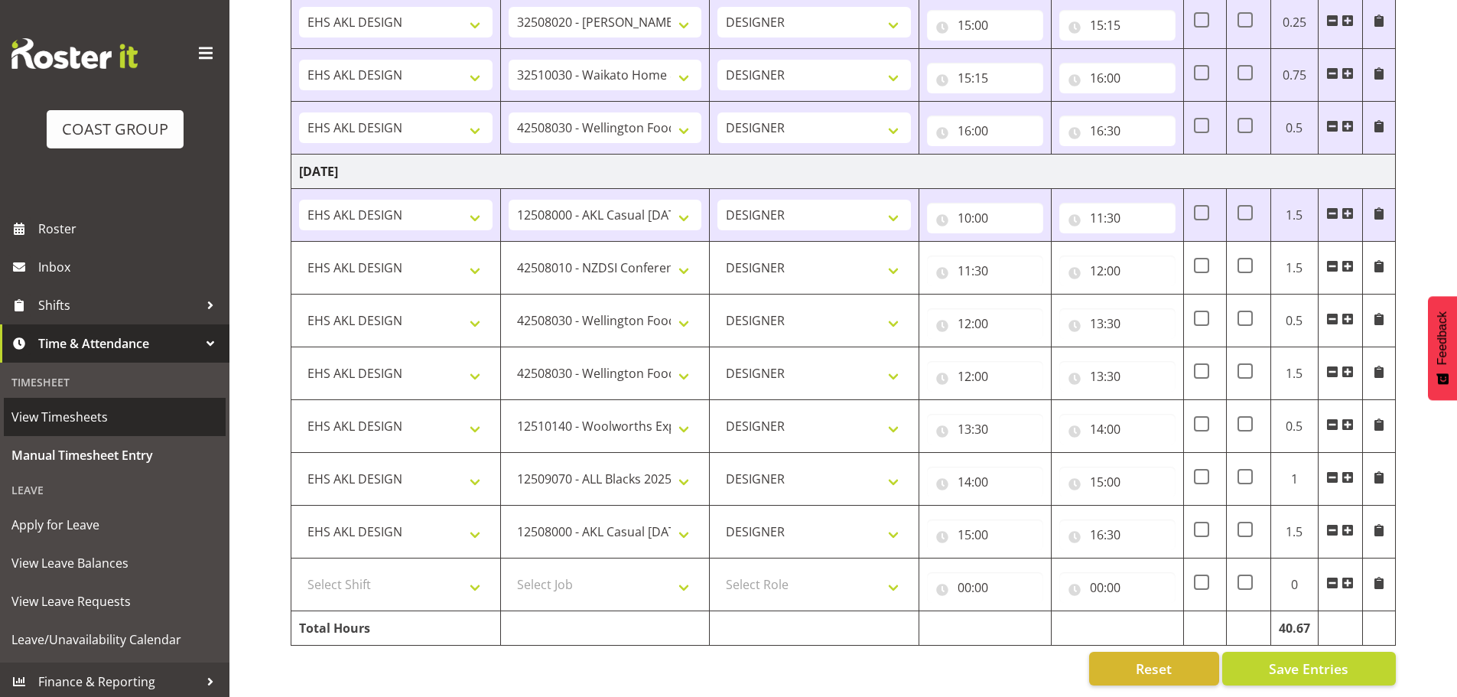
type input "13:30"
type input "14:00"
select select "9410"
type input "14:00"
type input "15:00"
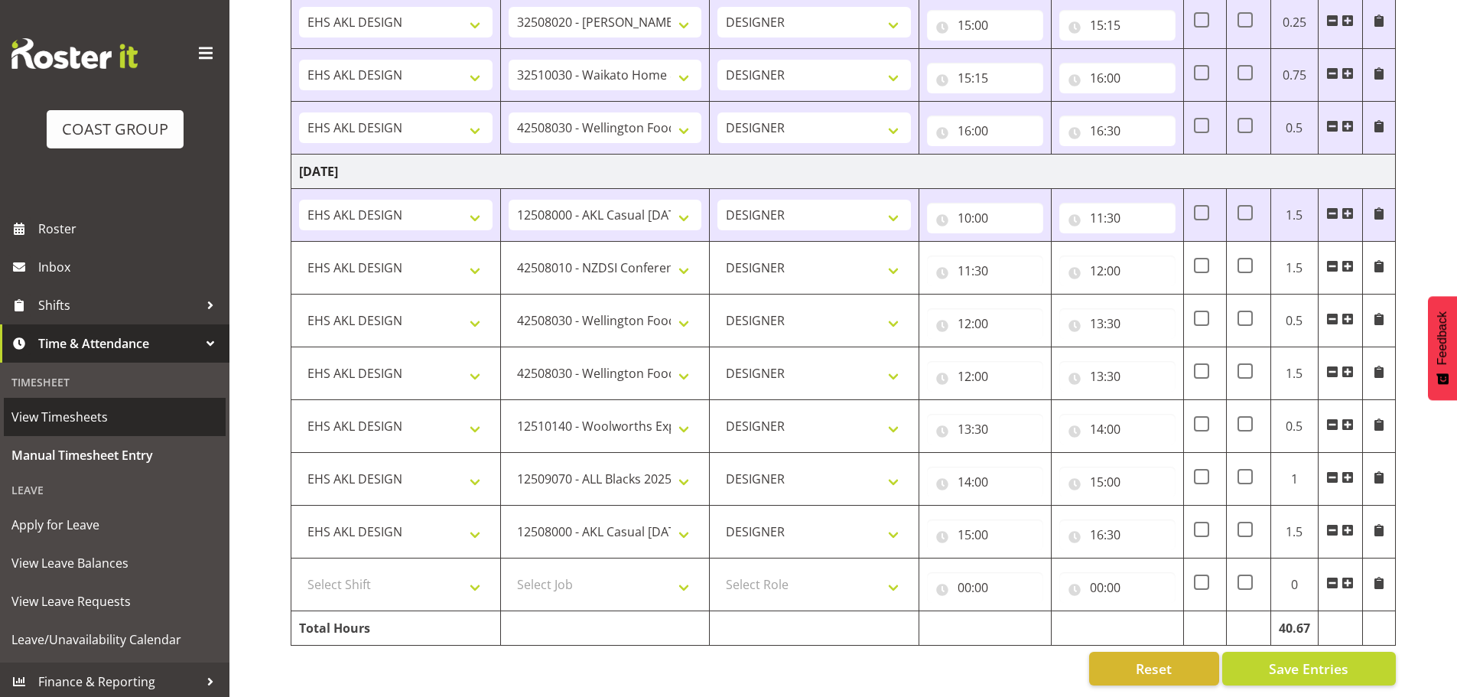
select select "8652"
type input "15:00"
type input "16:30"
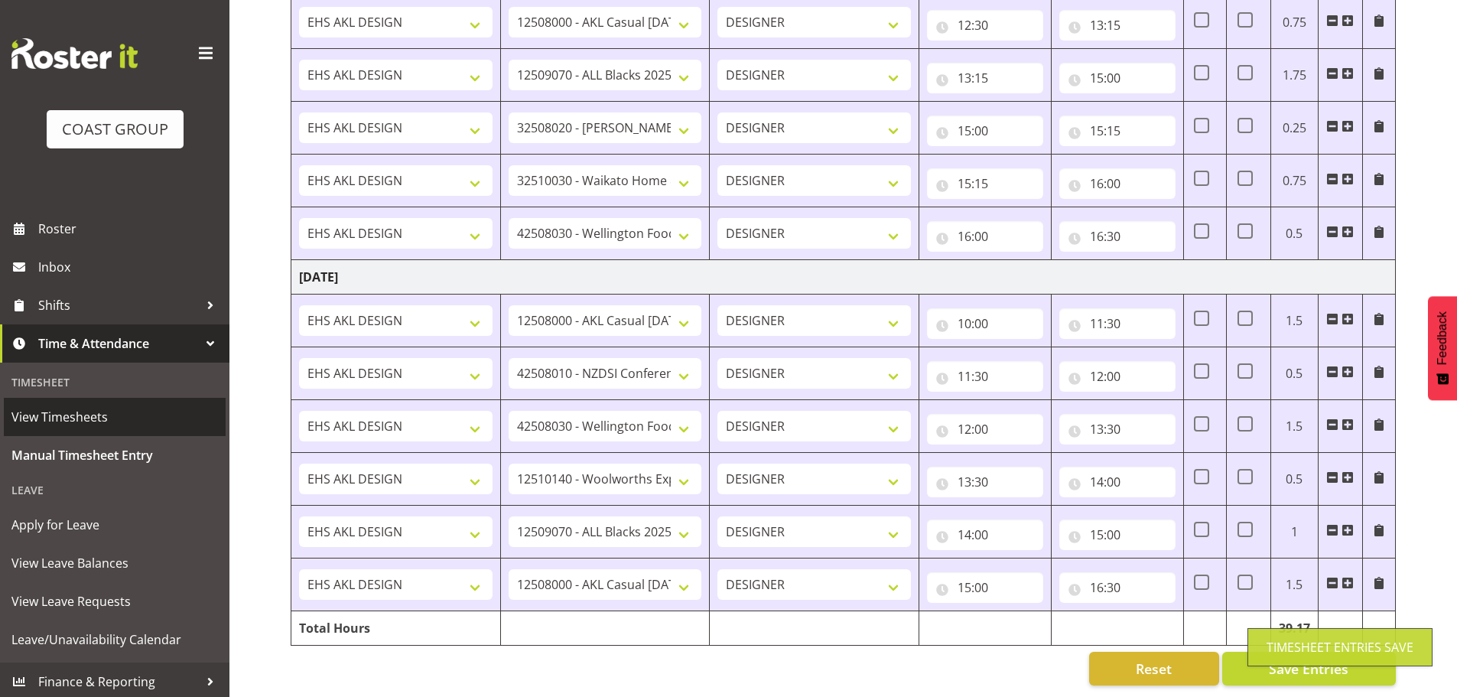
scroll to position [1677, 0]
